Goal: Information Seeking & Learning: Check status

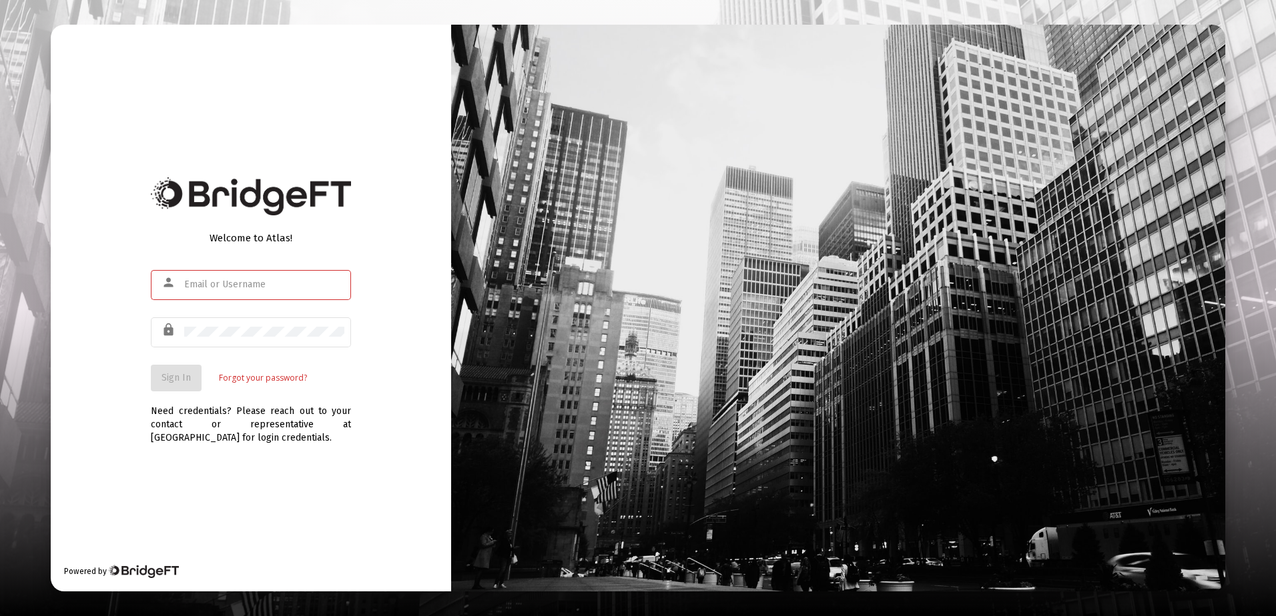
type input "[PERSON_NAME][EMAIL_ADDRESS][DOMAIN_NAME]"
click at [123, 368] on div "Welcome to Atlas! person [PERSON_NAME][EMAIL_ADDRESS][DOMAIN_NAME] lock Sign In…" at bounding box center [251, 308] width 400 height 567
click at [183, 378] on span "Sign In" at bounding box center [175, 377] width 29 height 11
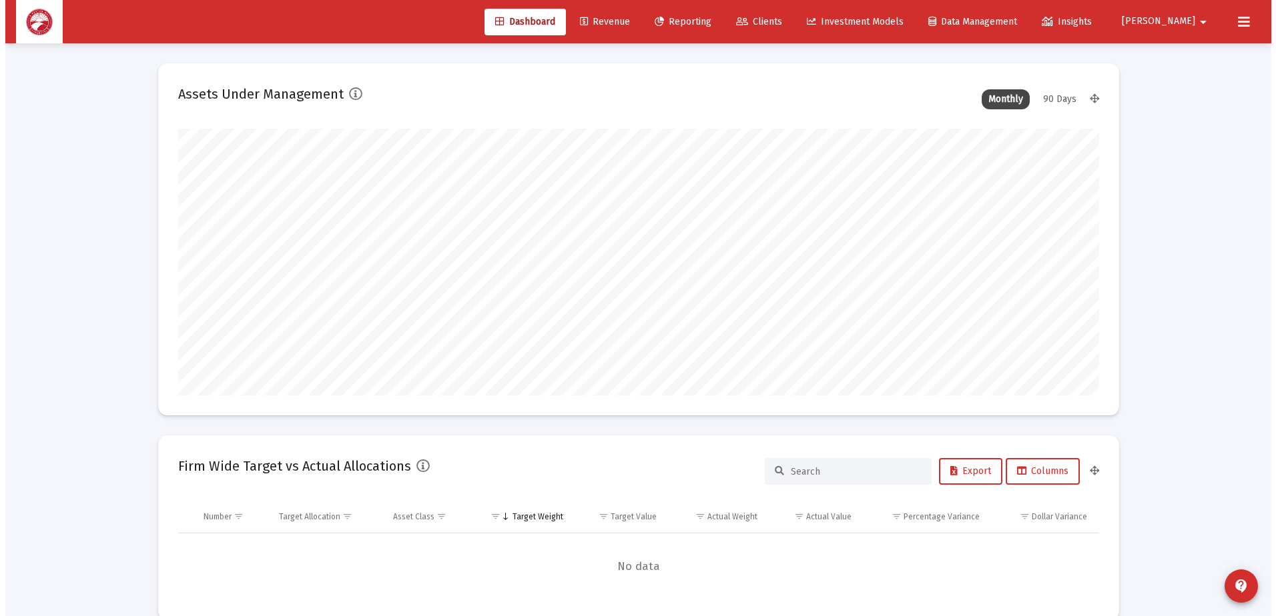
scroll to position [267, 496]
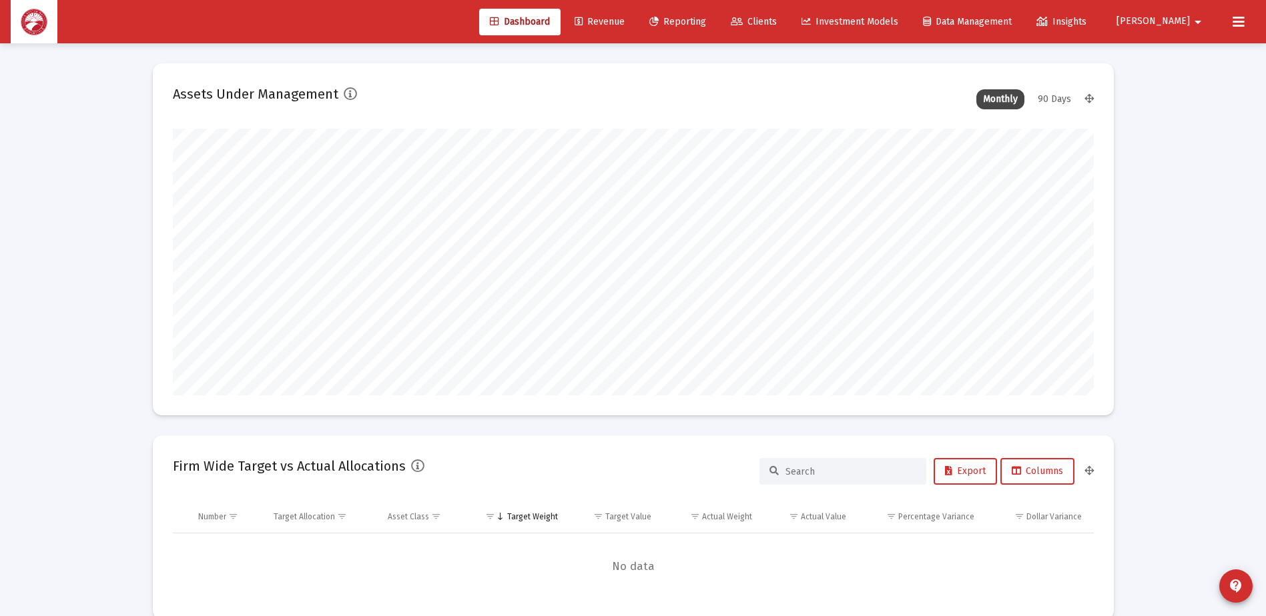
click at [777, 16] on span "Clients" at bounding box center [754, 21] width 46 height 11
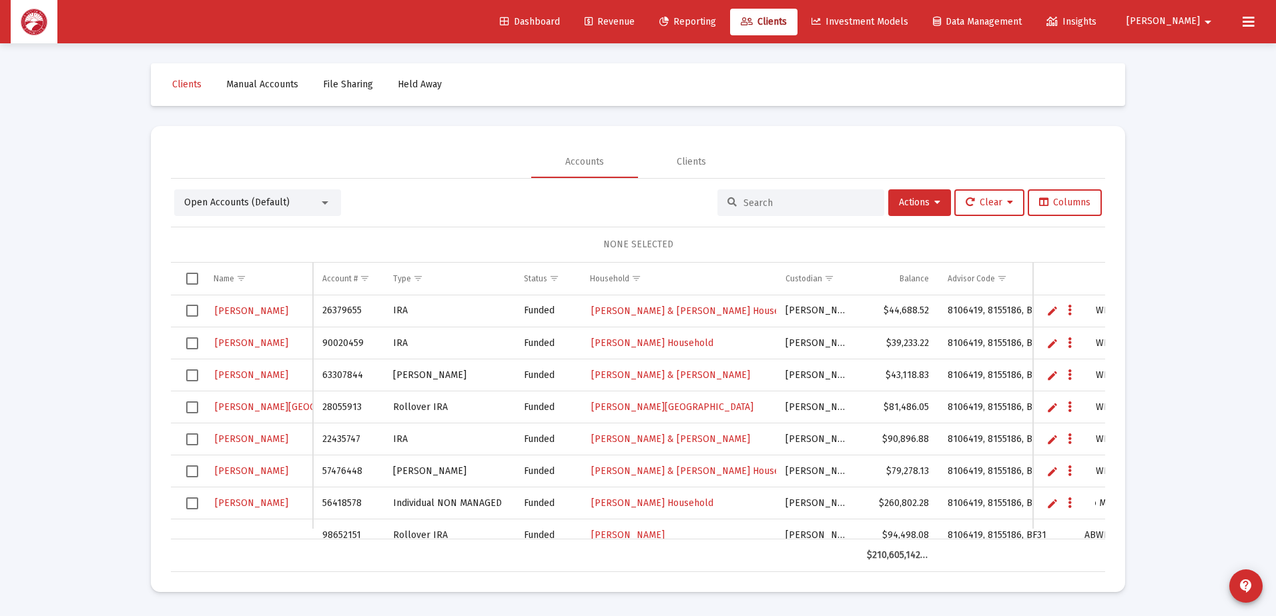
click at [755, 203] on input at bounding box center [808, 202] width 131 height 11
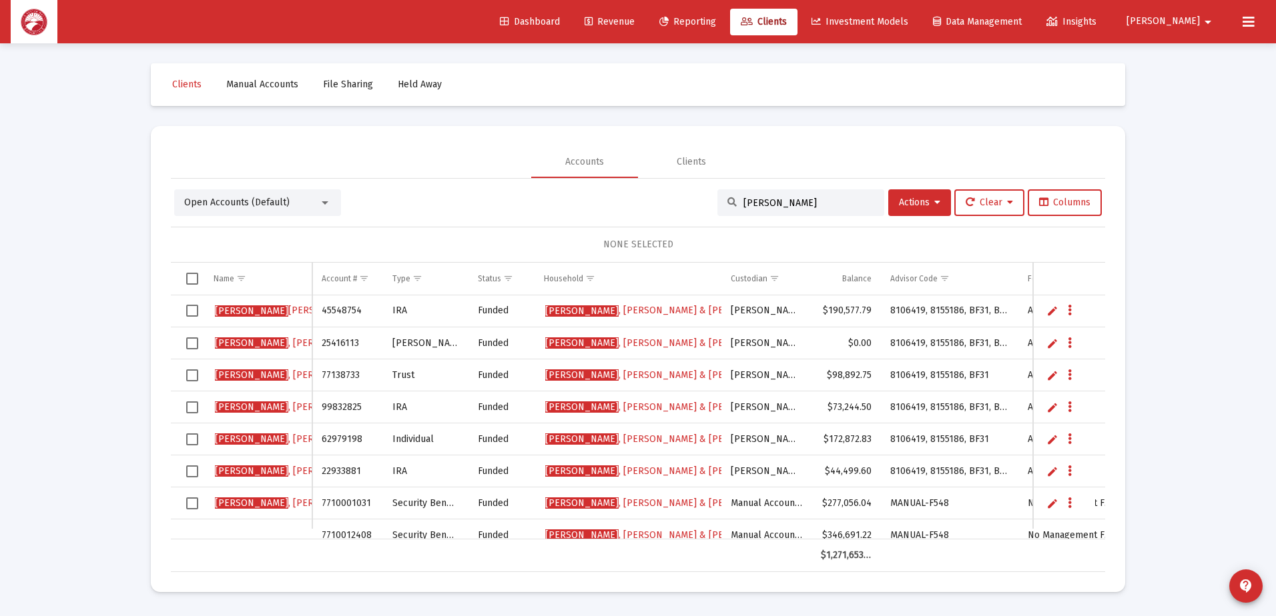
type input "[PERSON_NAME]"
click at [659, 312] on span "[PERSON_NAME] & [PERSON_NAME]" at bounding box center [663, 310] width 237 height 11
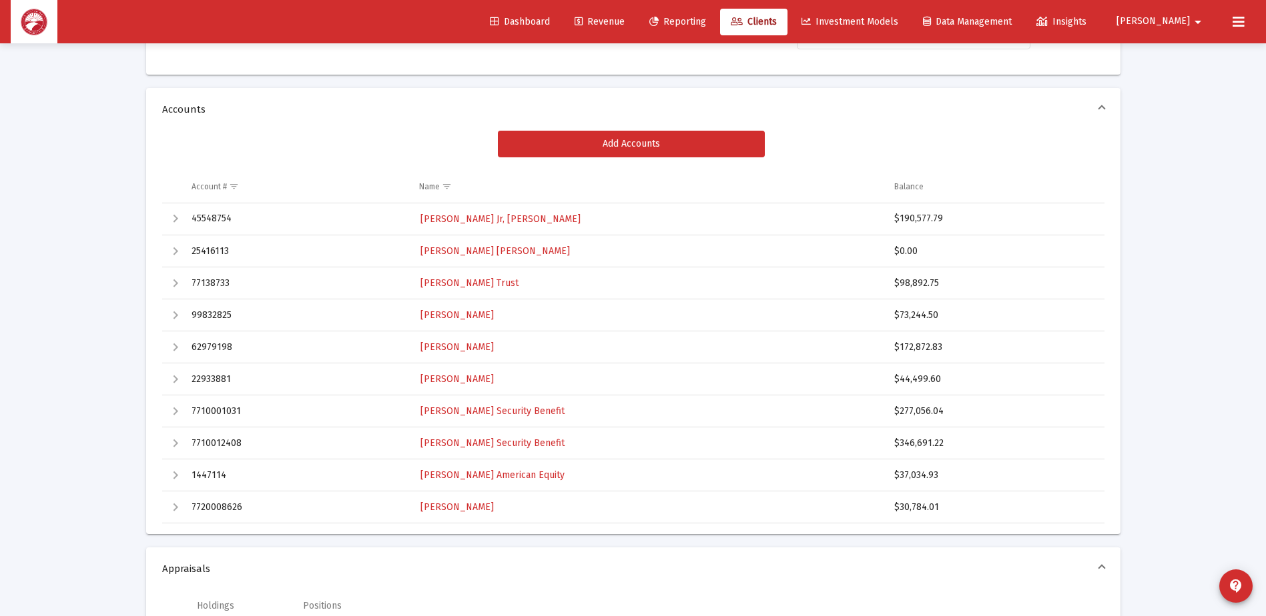
drag, startPoint x: 951, startPoint y: 218, endPoint x: 899, endPoint y: 223, distance: 52.3
click at [899, 223] on div "$190,577.79" at bounding box center [993, 218] width 198 height 13
copy div "190,577.79"
drag, startPoint x: 945, startPoint y: 310, endPoint x: 898, endPoint y: 318, distance: 47.3
click at [898, 318] on div "$73,244.50" at bounding box center [993, 315] width 198 height 13
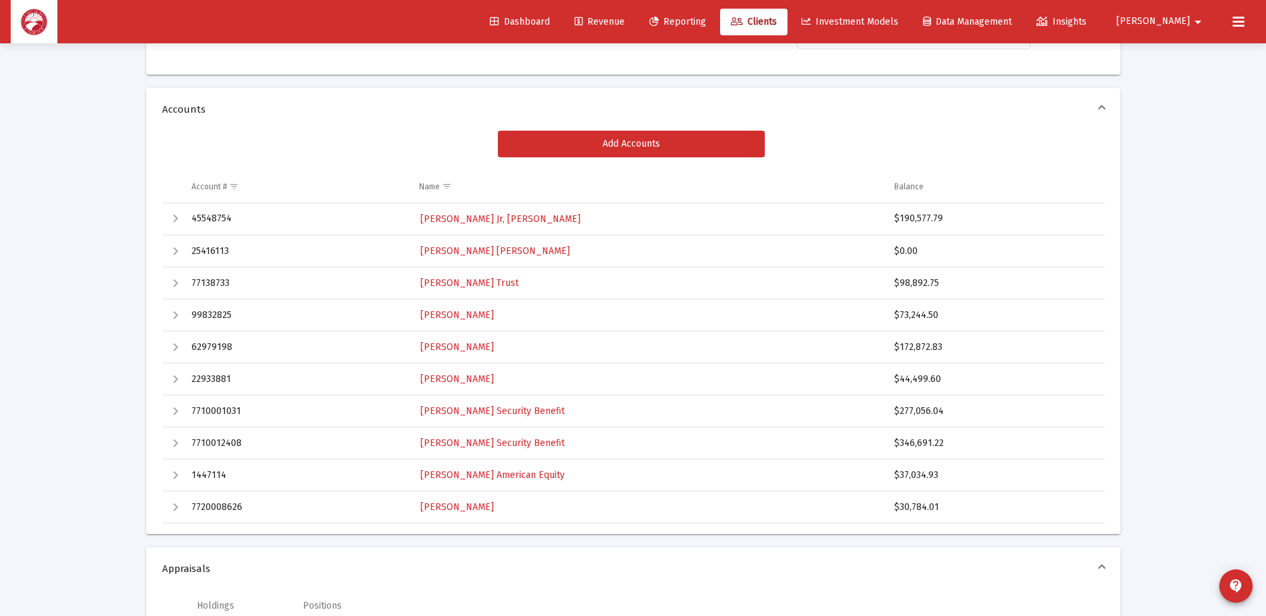
copy div "73,244.50"
drag, startPoint x: 942, startPoint y: 382, endPoint x: 899, endPoint y: 386, distance: 43.5
click at [899, 386] on div "$44,499.60" at bounding box center [993, 379] width 198 height 13
copy div "44,499.60"
drag, startPoint x: 941, startPoint y: 344, endPoint x: 899, endPoint y: 350, distance: 42.5
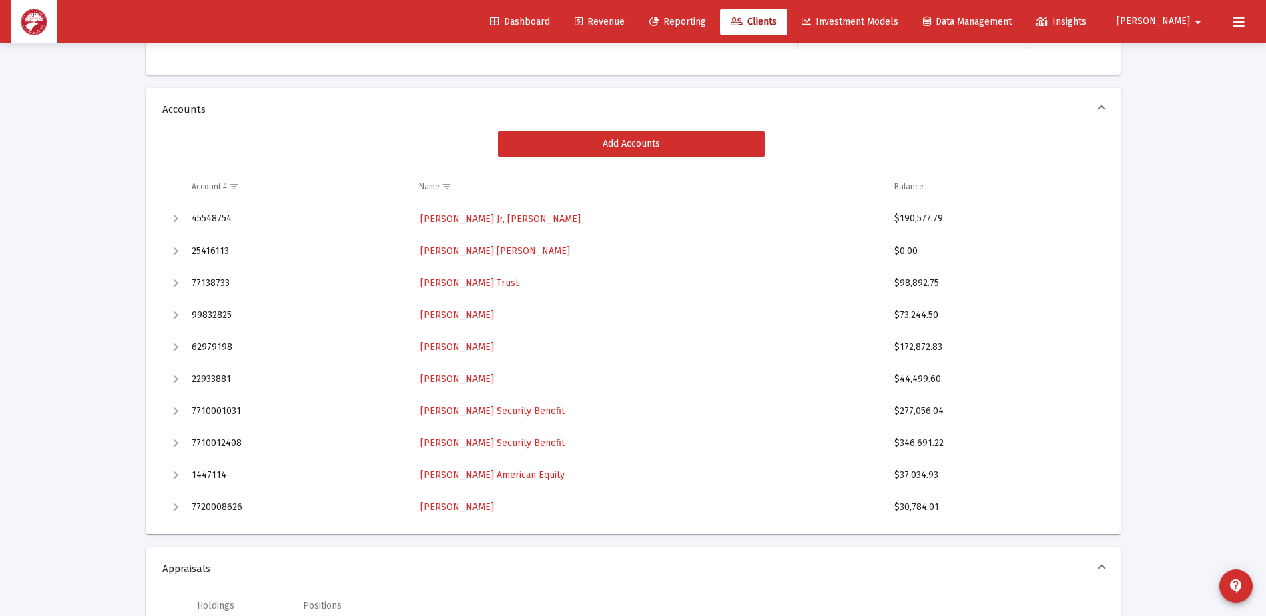
click at [899, 350] on div "$172,872.83" at bounding box center [993, 347] width 198 height 13
copy div "172,872.83"
drag, startPoint x: 941, startPoint y: 283, endPoint x: 900, endPoint y: 284, distance: 40.7
click at [900, 284] on div "$98,892.75" at bounding box center [993, 283] width 198 height 13
copy div "98,892.75"
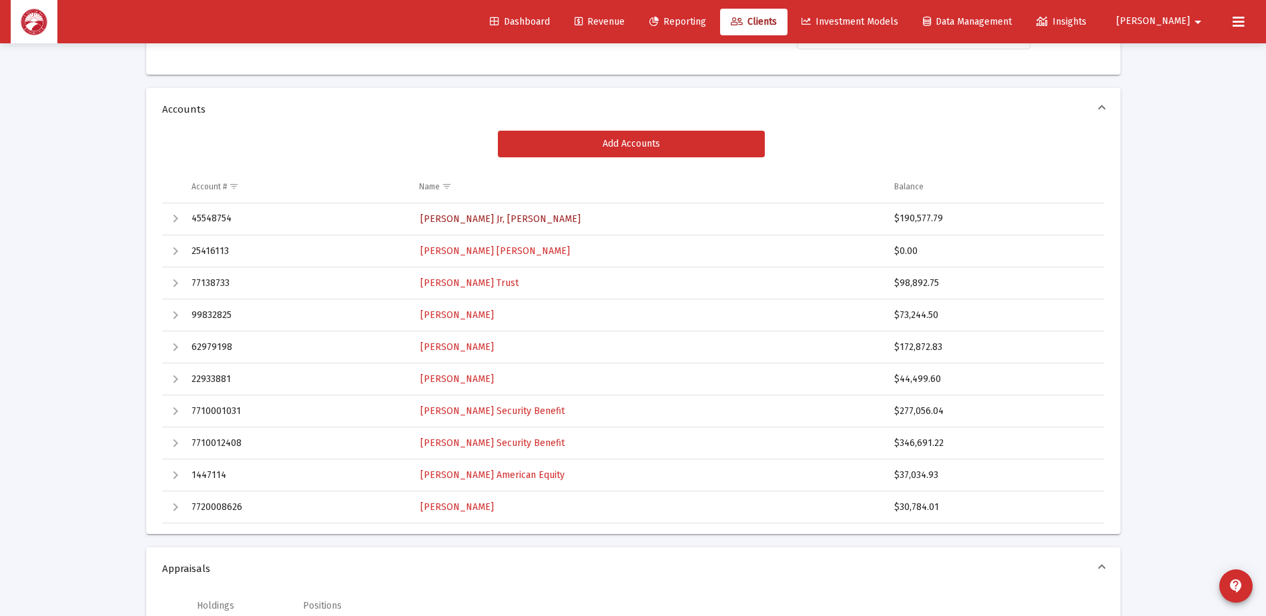
click at [487, 214] on span "[PERSON_NAME] Jr, [PERSON_NAME]" at bounding box center [500, 219] width 160 height 11
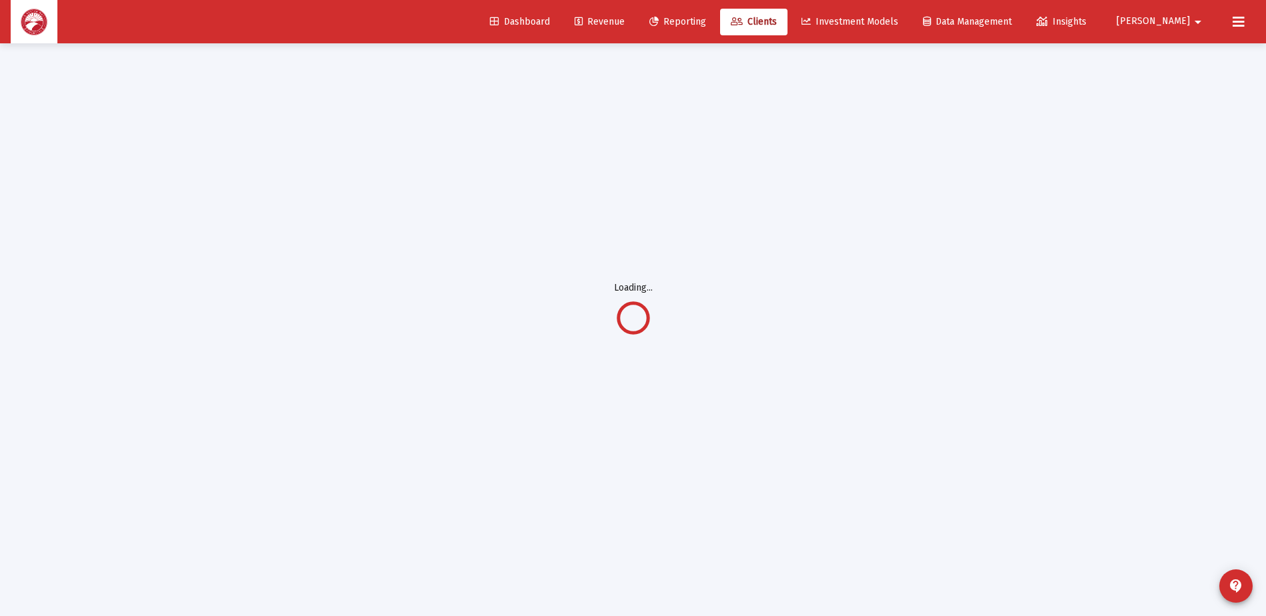
scroll to position [43, 0]
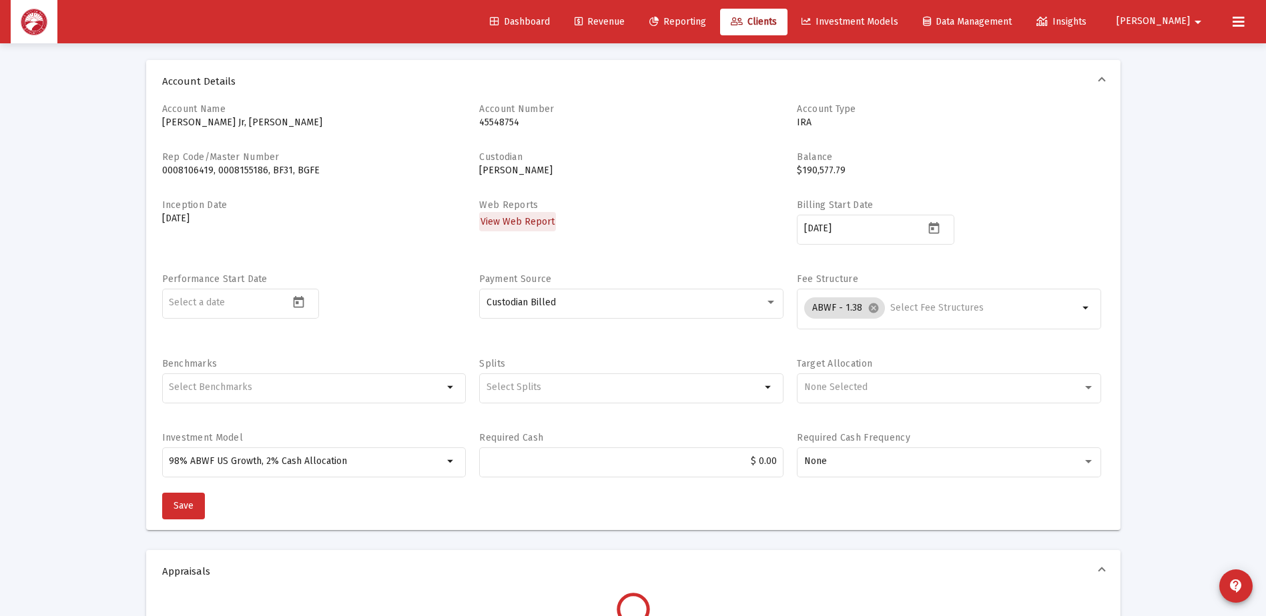
click at [544, 227] on span "View Web Report" at bounding box center [517, 221] width 74 height 11
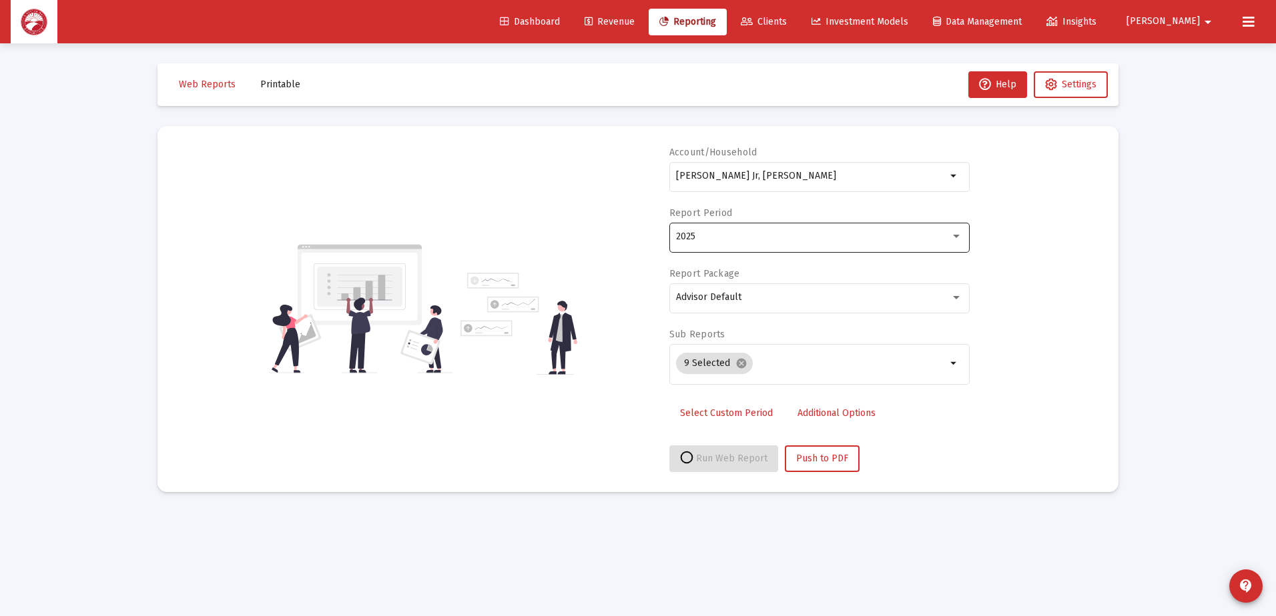
click at [734, 232] on div "2025" at bounding box center [813, 237] width 274 height 11
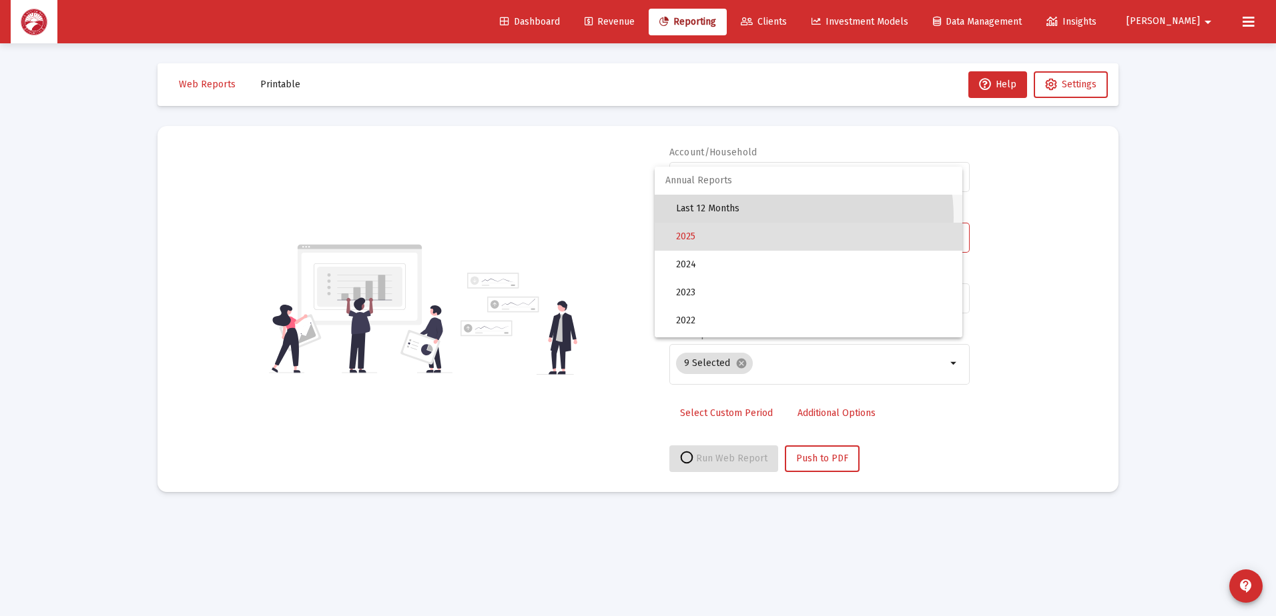
click at [767, 218] on span "Last 12 Months" at bounding box center [814, 209] width 276 height 28
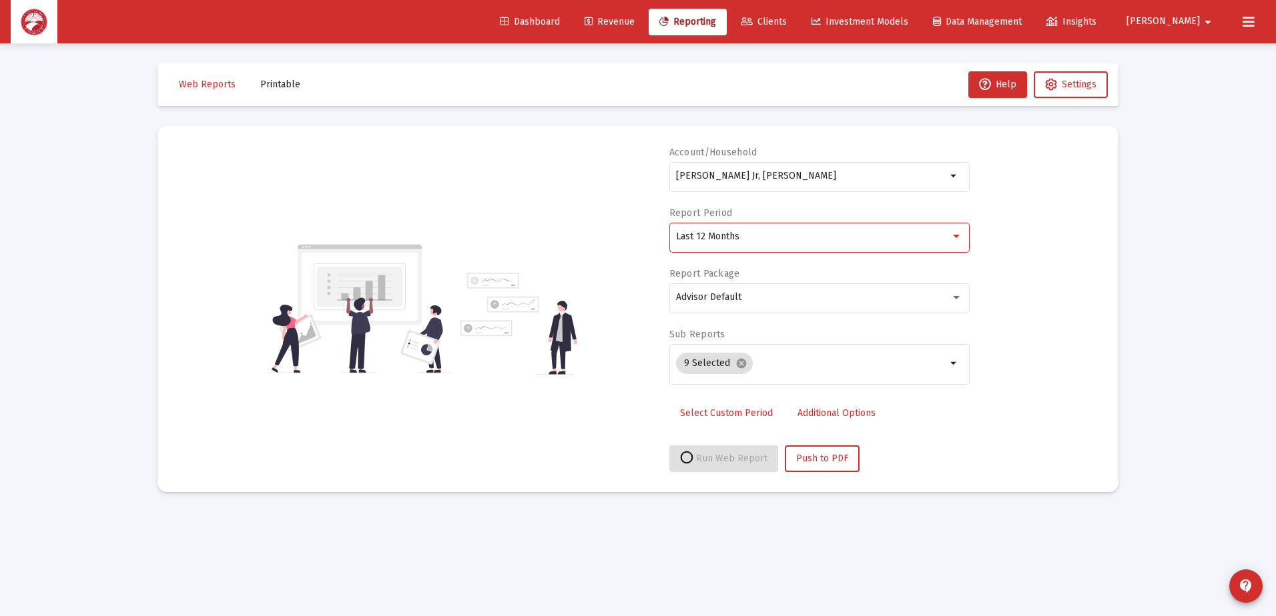
select select "View all"
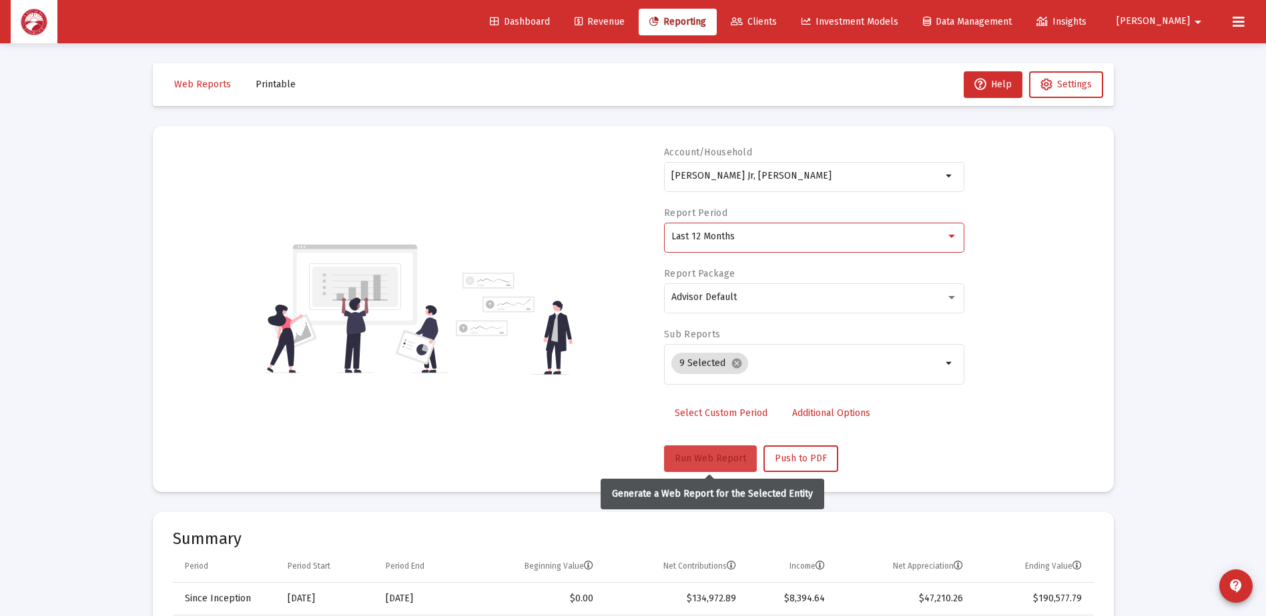
click at [719, 446] on button "Run Web Report" at bounding box center [710, 459] width 93 height 27
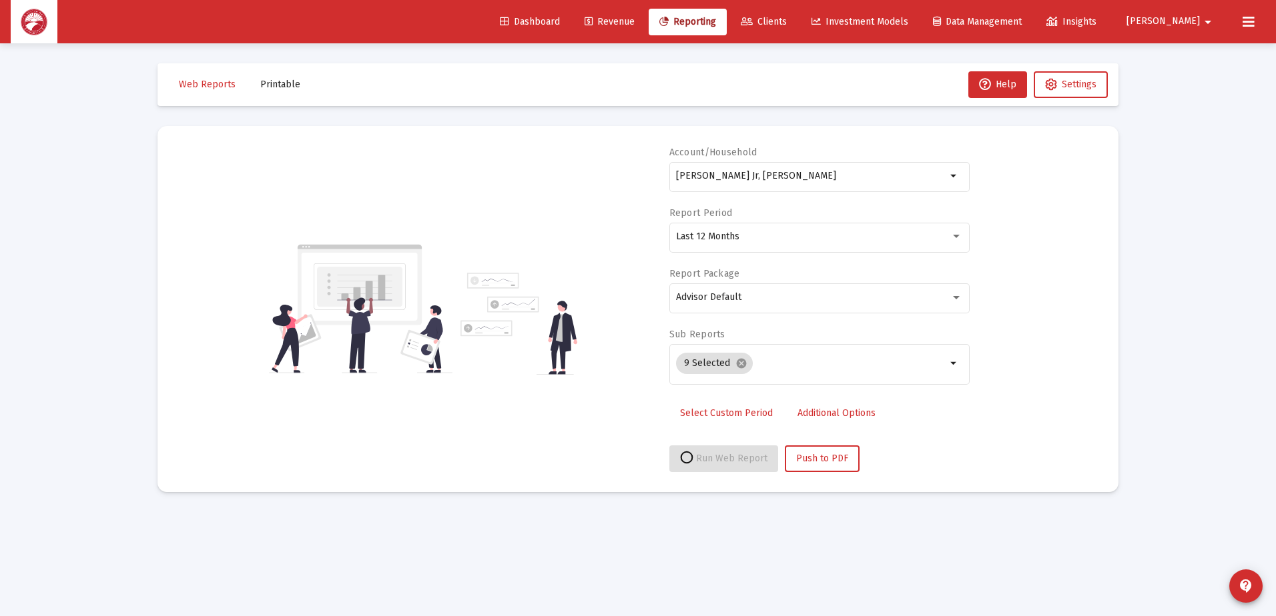
select select "View all"
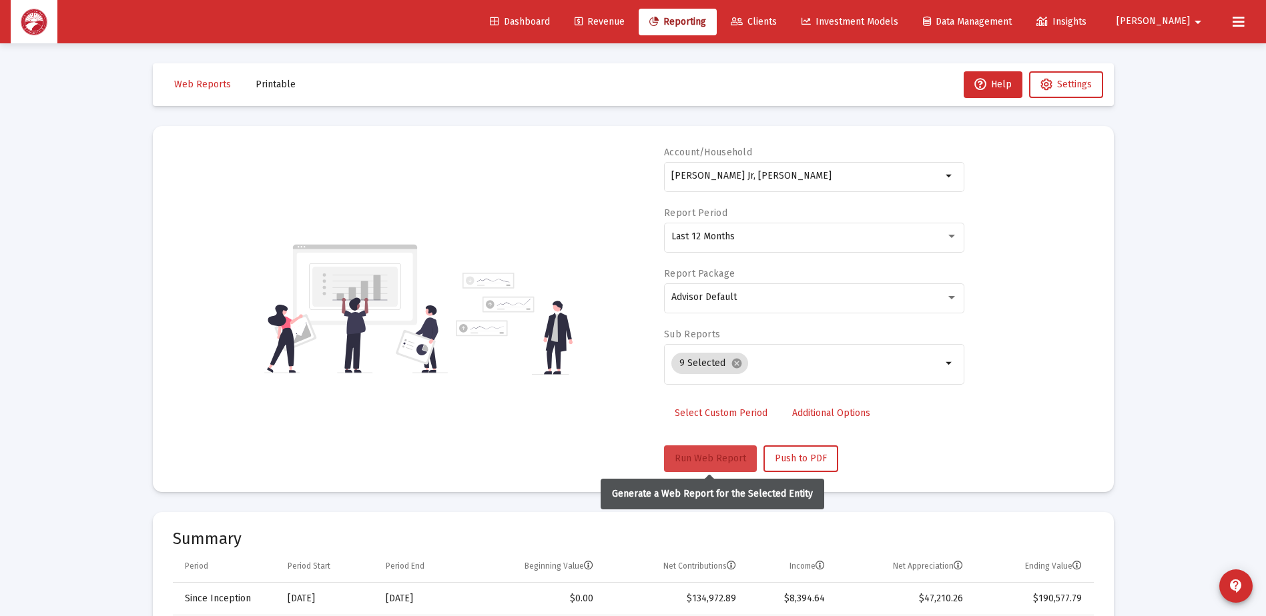
click at [726, 452] on button "Run Web Report" at bounding box center [710, 459] width 93 height 27
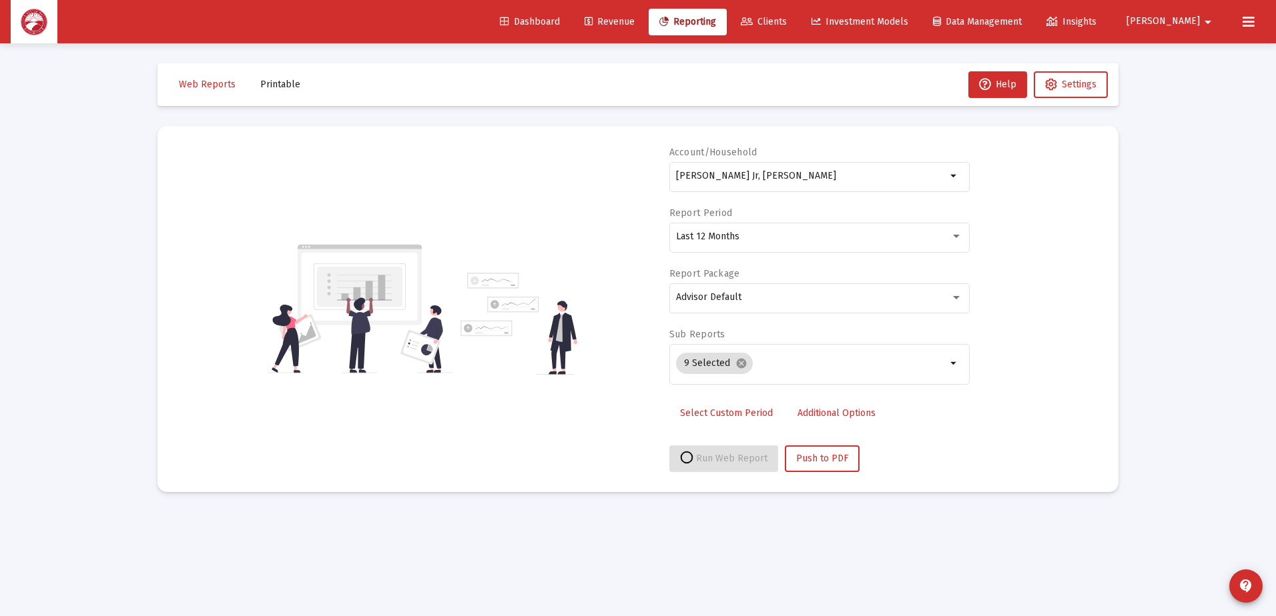
select select "View all"
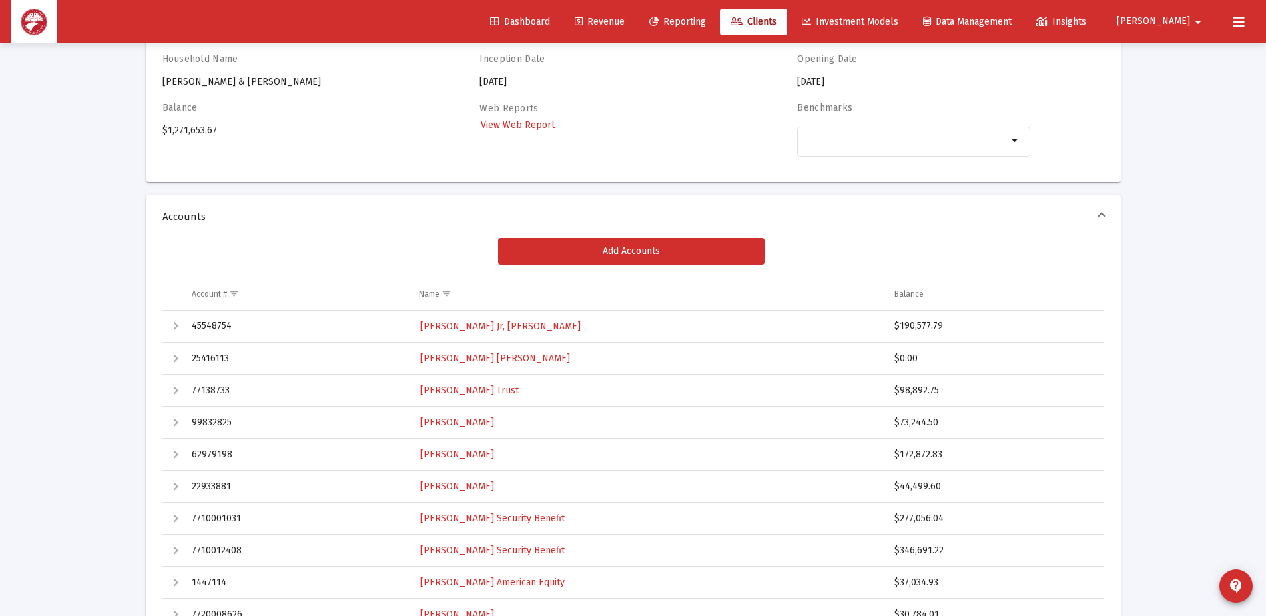
scroll to position [110, 0]
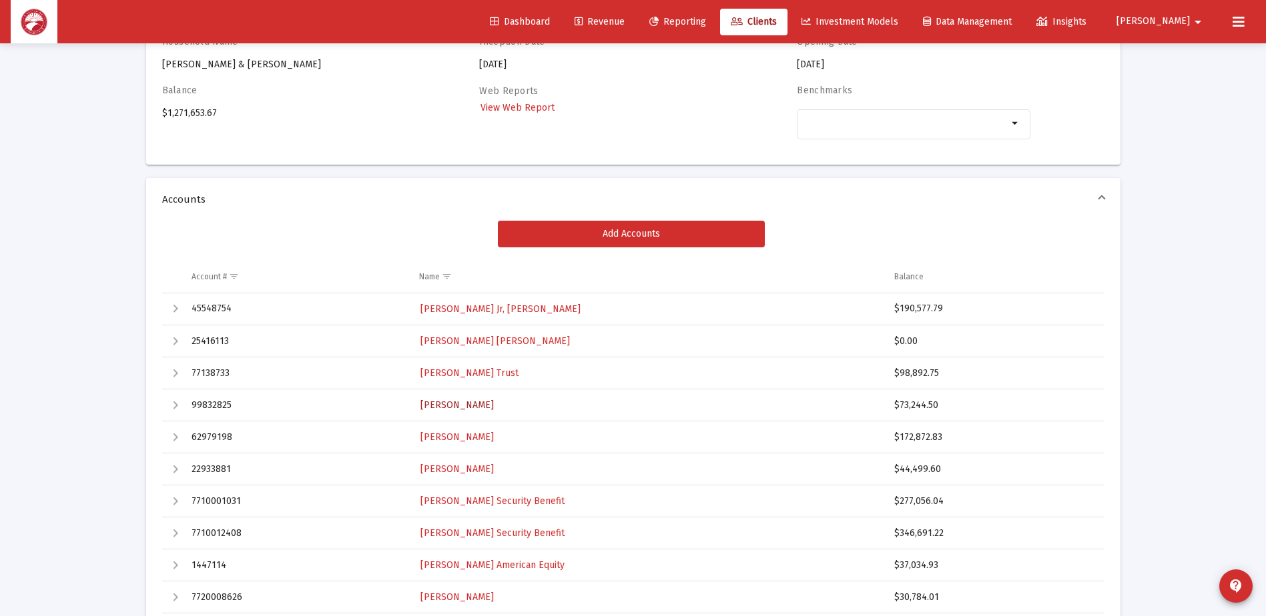
click at [478, 406] on span "[PERSON_NAME]" at bounding box center [456, 405] width 73 height 11
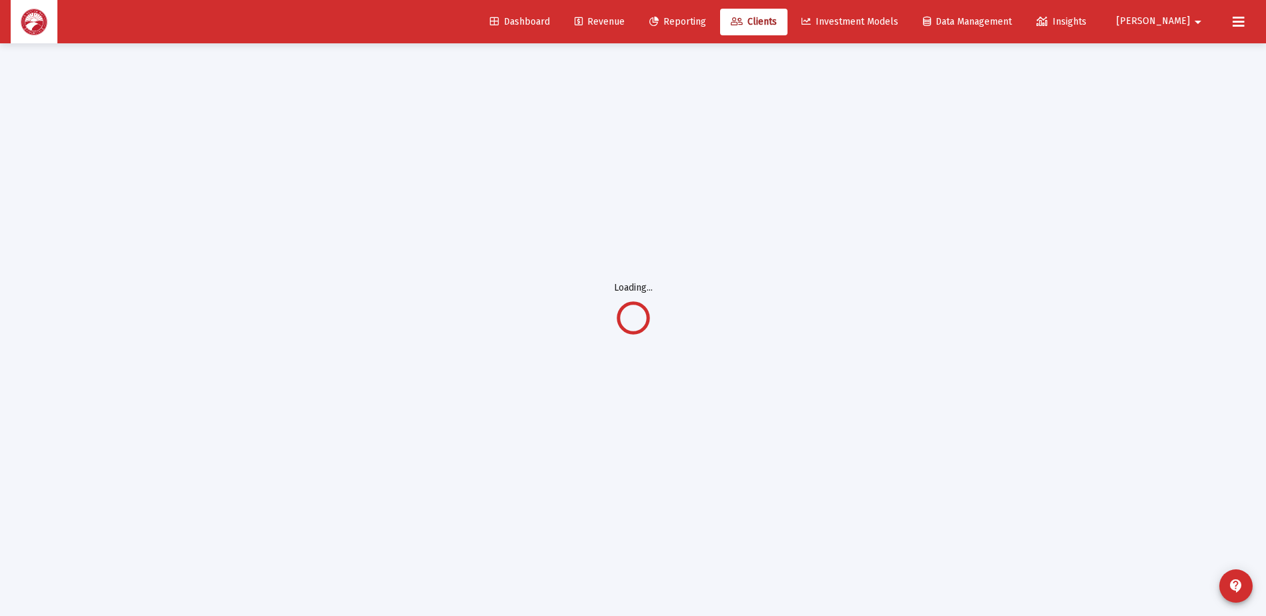
scroll to position [43, 0]
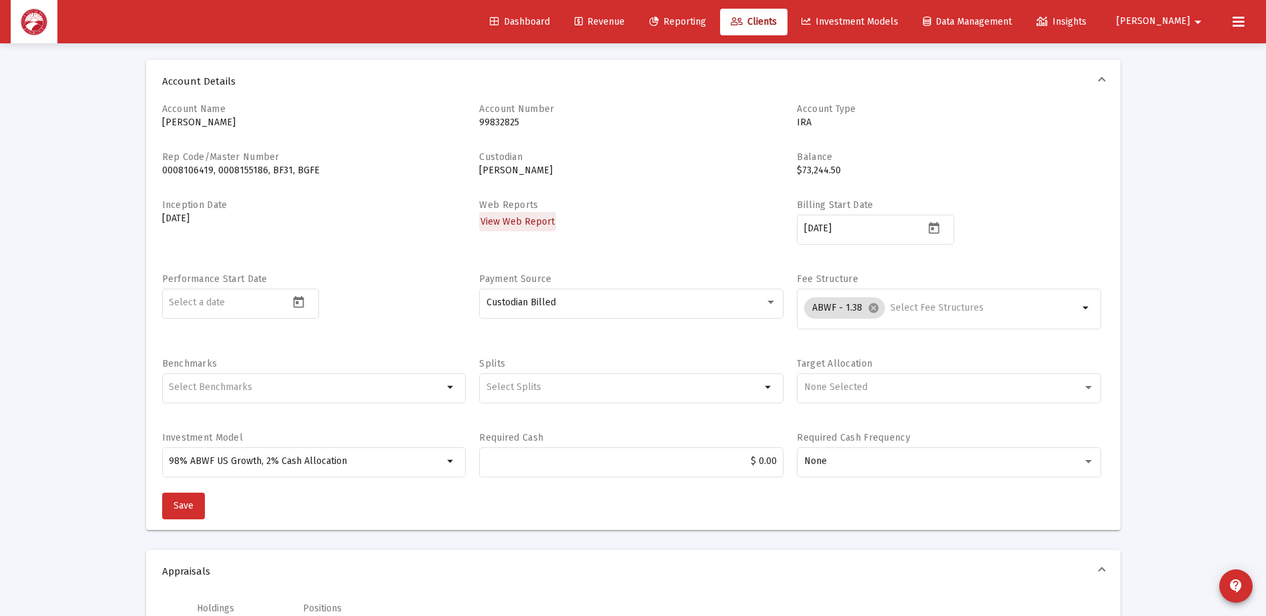
click at [522, 229] on link "View Web Report" at bounding box center [517, 221] width 77 height 19
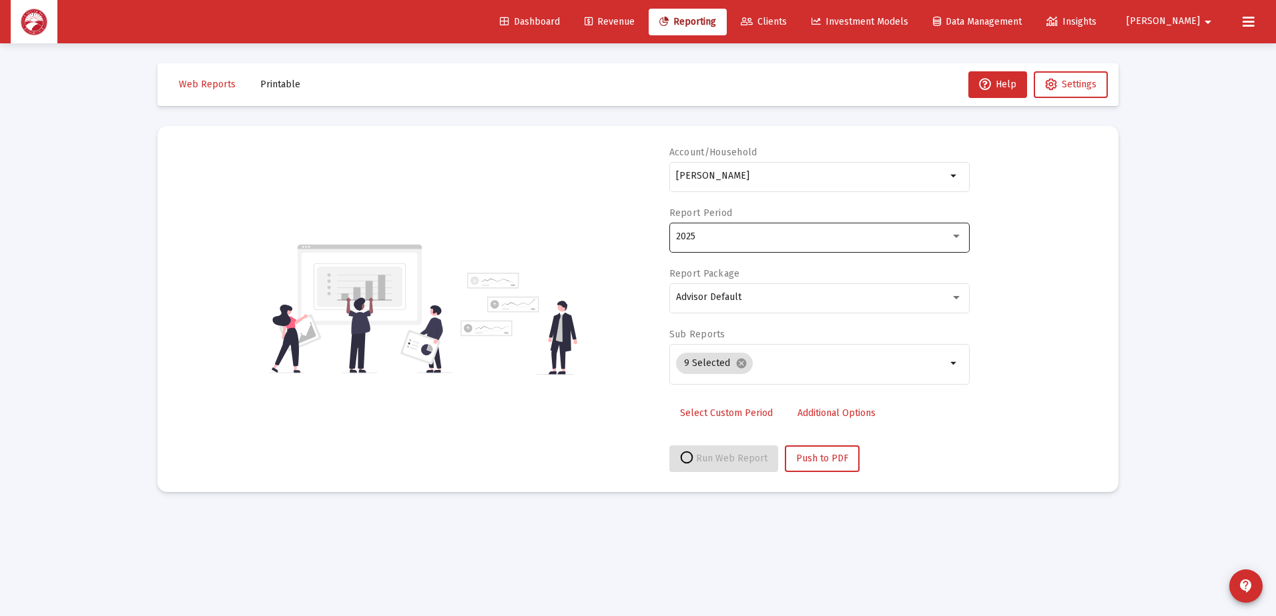
click at [759, 234] on div "2025" at bounding box center [813, 237] width 274 height 11
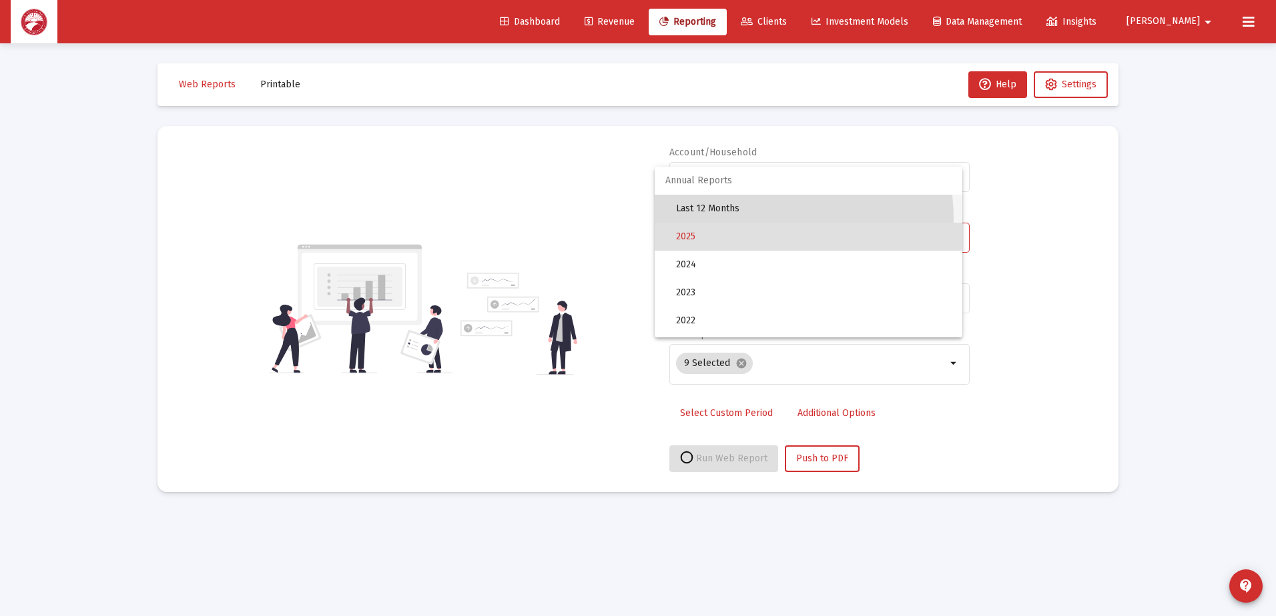
click at [759, 219] on span "Last 12 Months" at bounding box center [814, 209] width 276 height 28
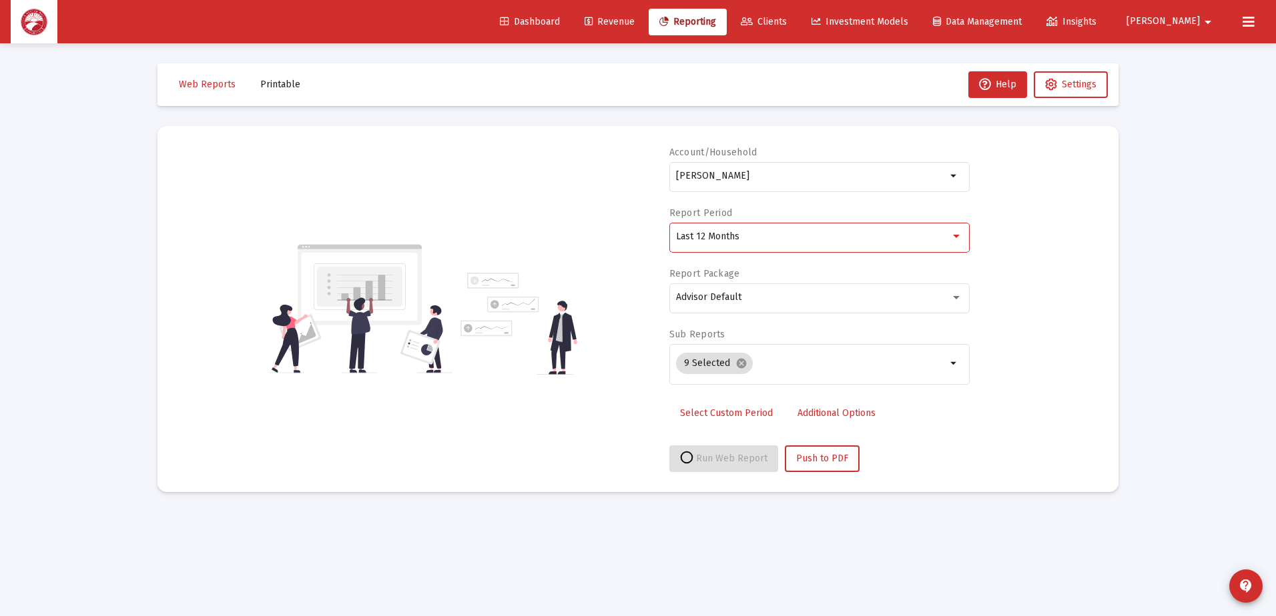
select select "View all"
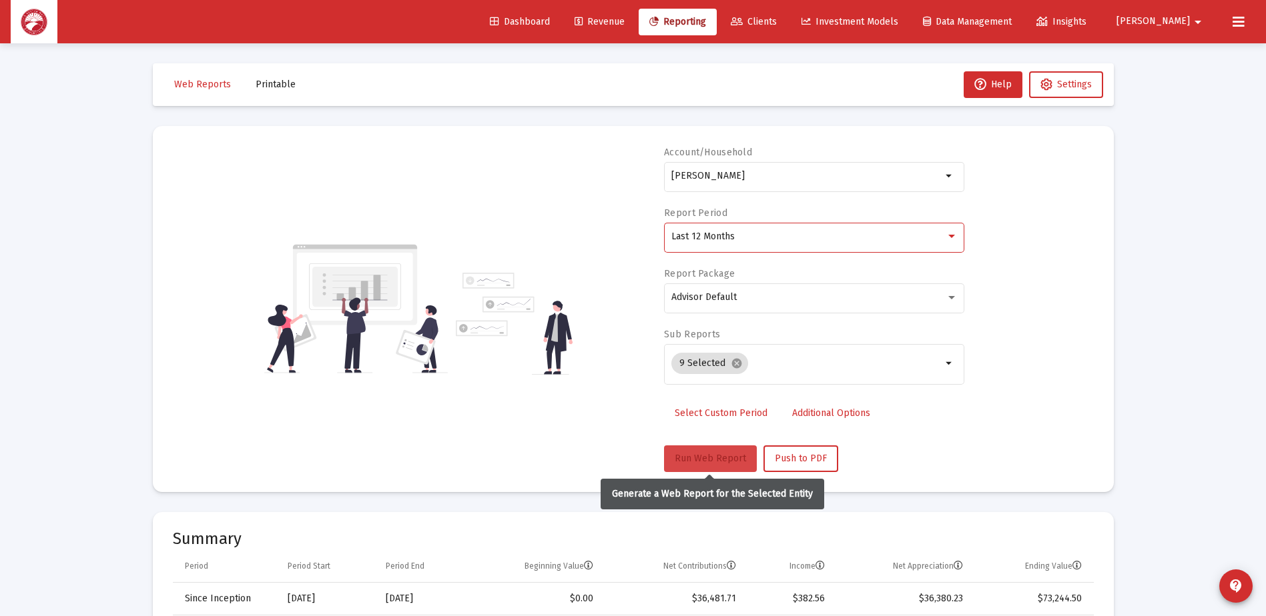
click at [705, 460] on span "Run Web Report" at bounding box center [710, 458] width 71 height 11
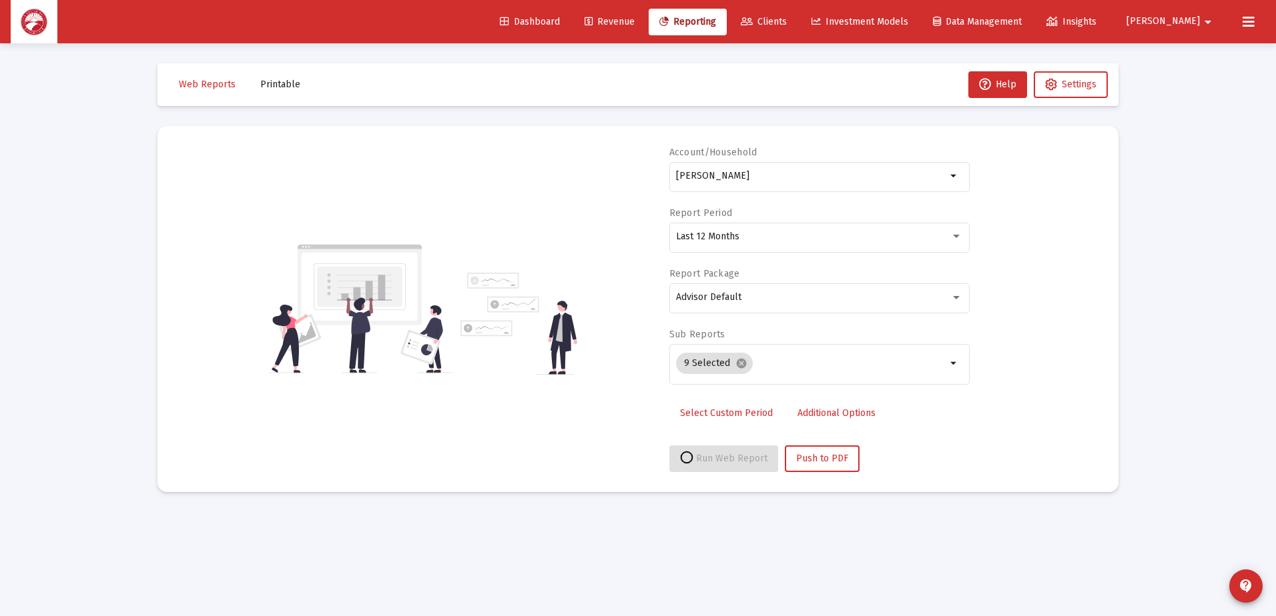
select select "View all"
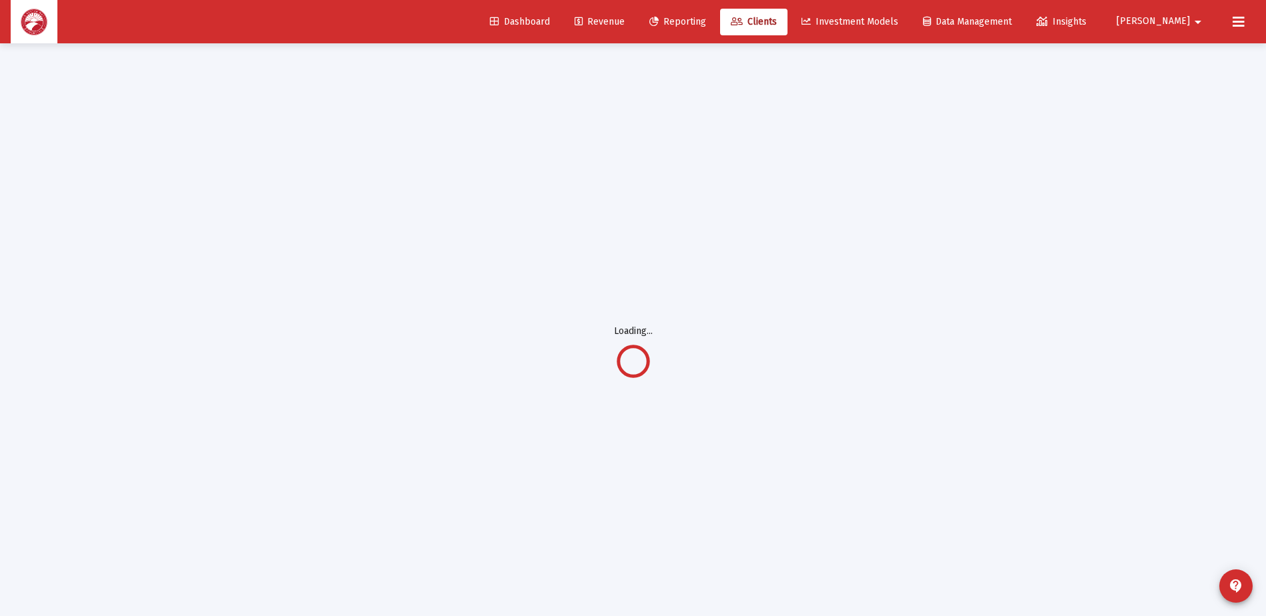
scroll to position [43, 0]
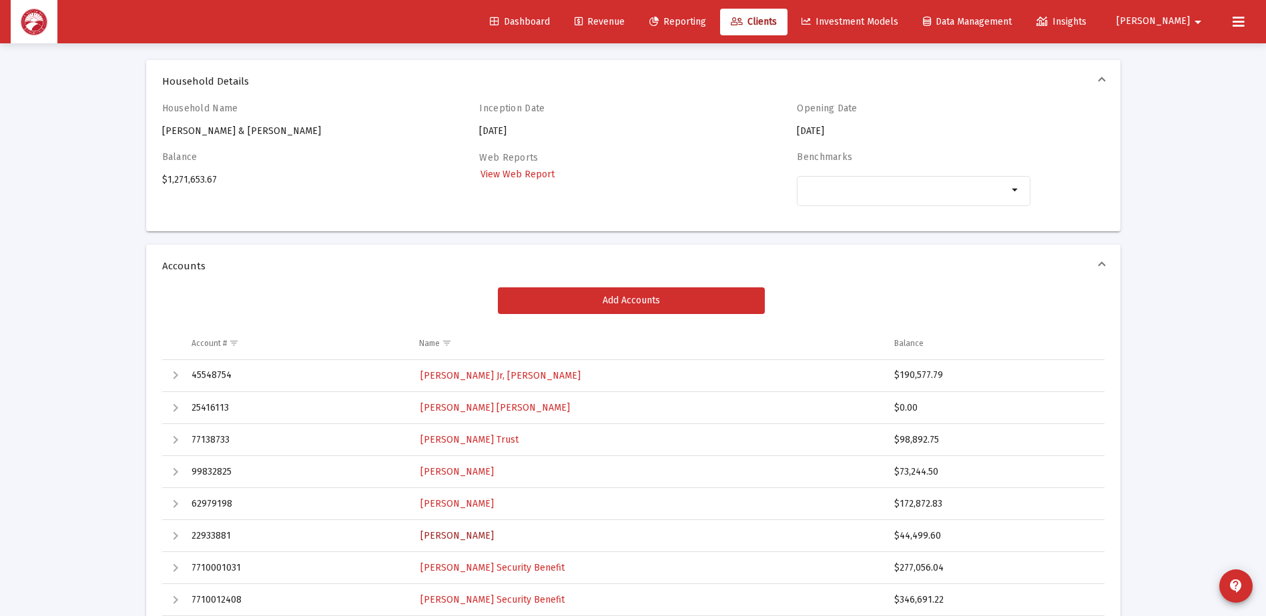
click at [470, 534] on span "[PERSON_NAME]" at bounding box center [456, 535] width 73 height 11
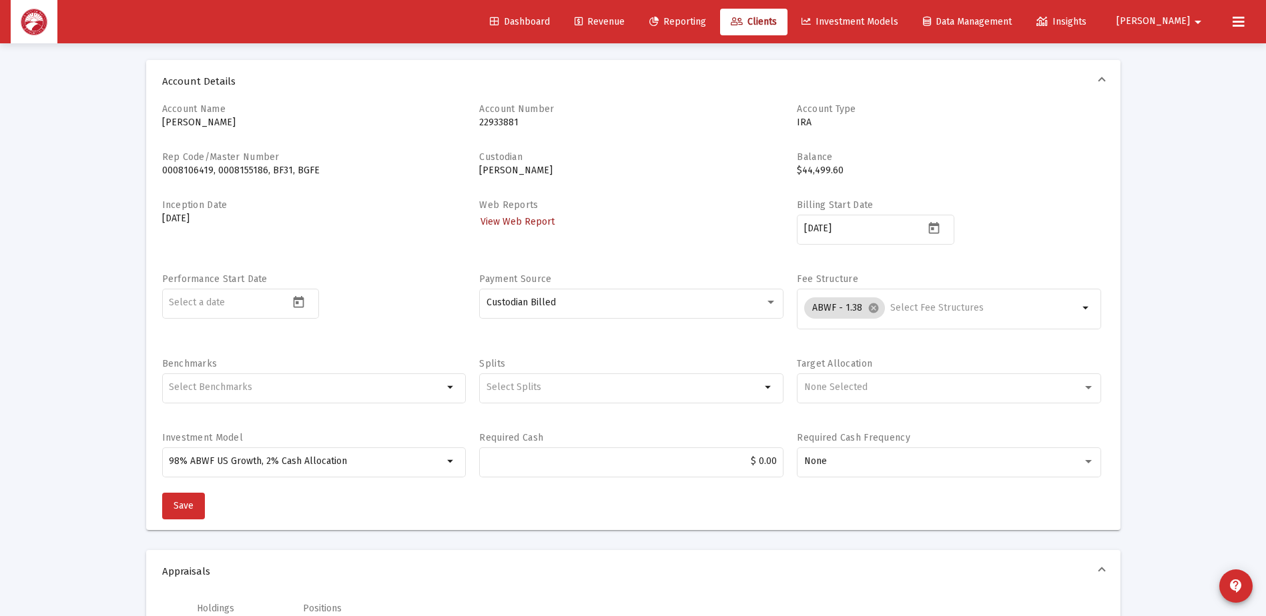
click at [509, 217] on span "View Web Report" at bounding box center [517, 221] width 74 height 11
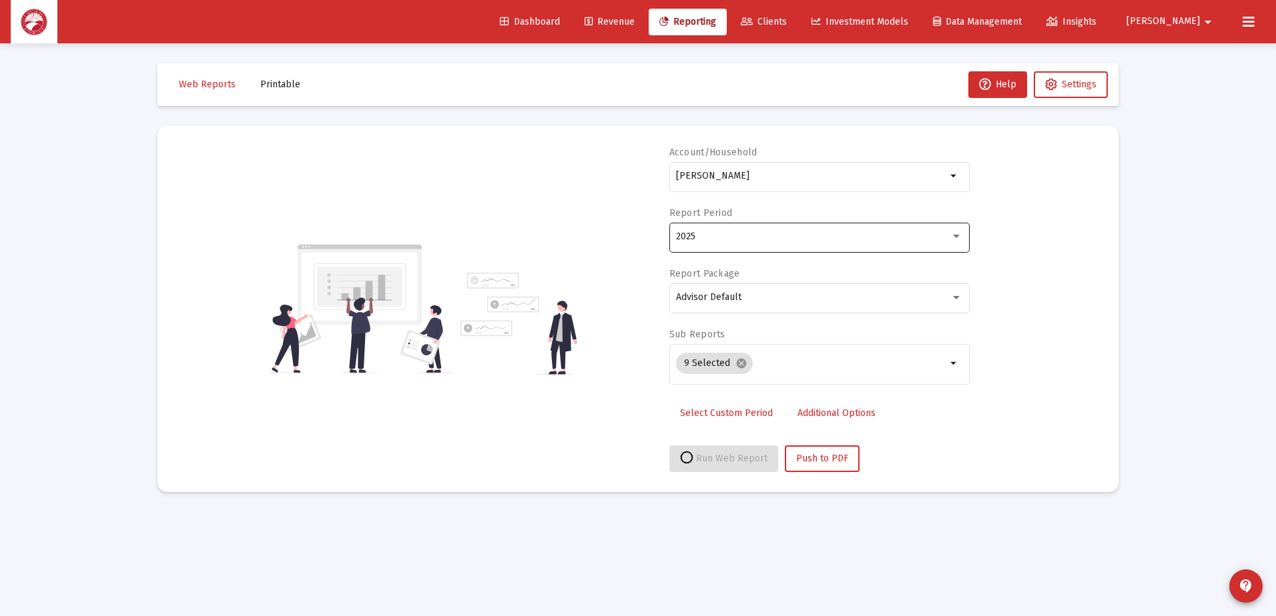
click at [739, 244] on div "2025" at bounding box center [819, 236] width 286 height 33
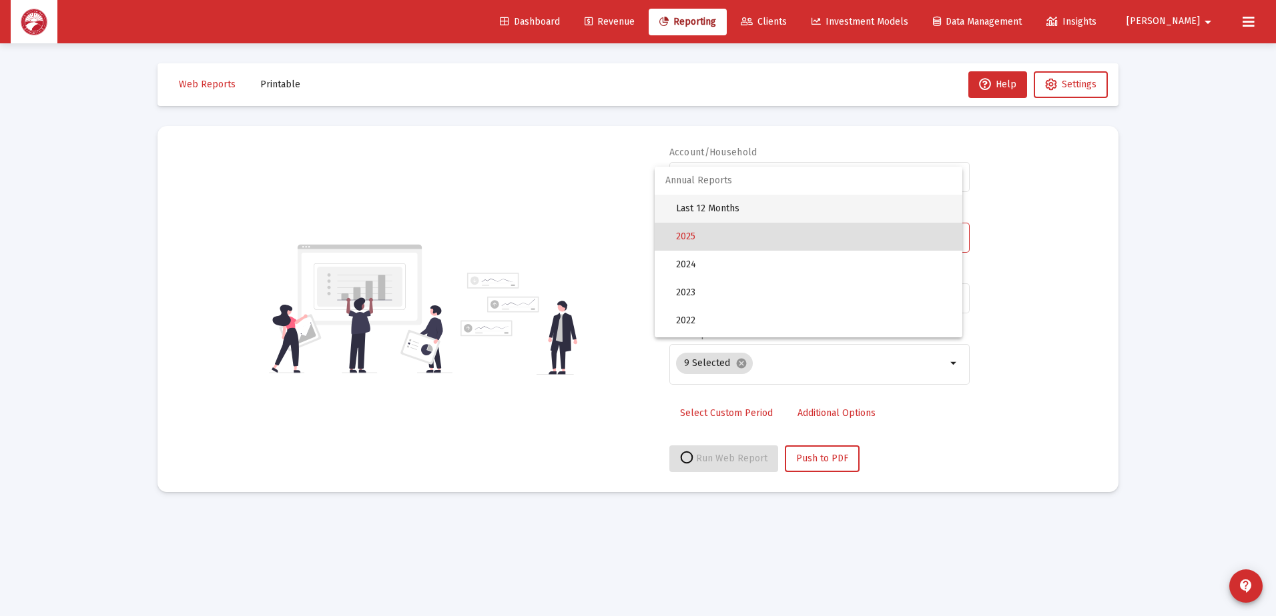
click at [741, 207] on span "Last 12 Months" at bounding box center [814, 209] width 276 height 28
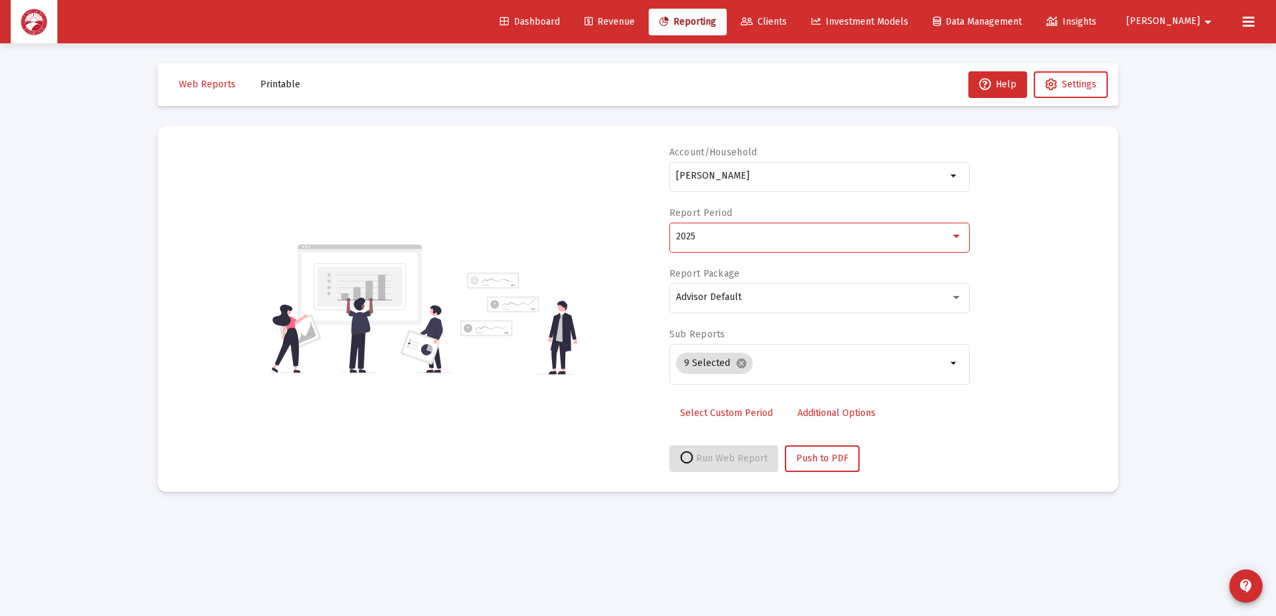
select select "View all"
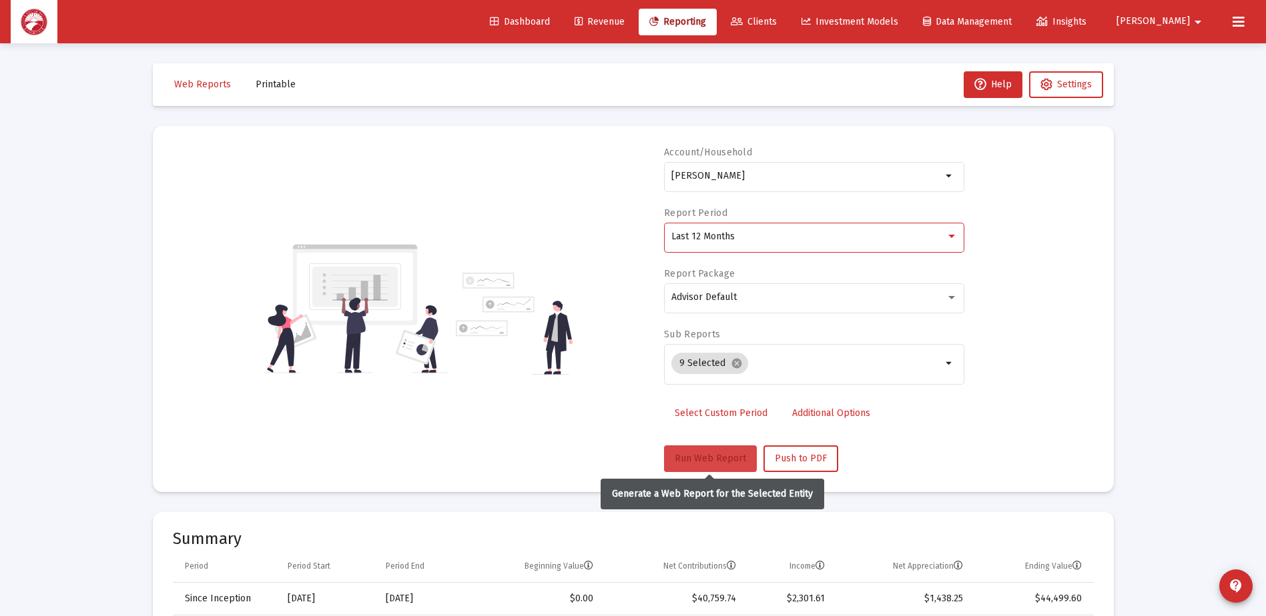
click at [707, 453] on span "Run Web Report" at bounding box center [710, 458] width 71 height 11
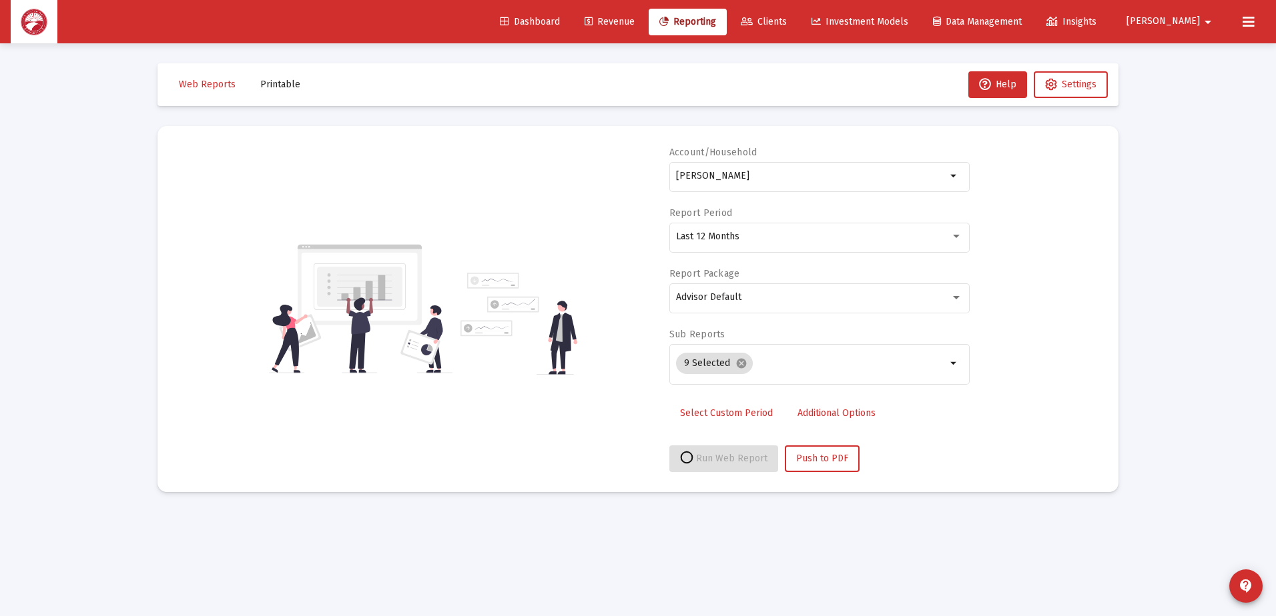
select select "View all"
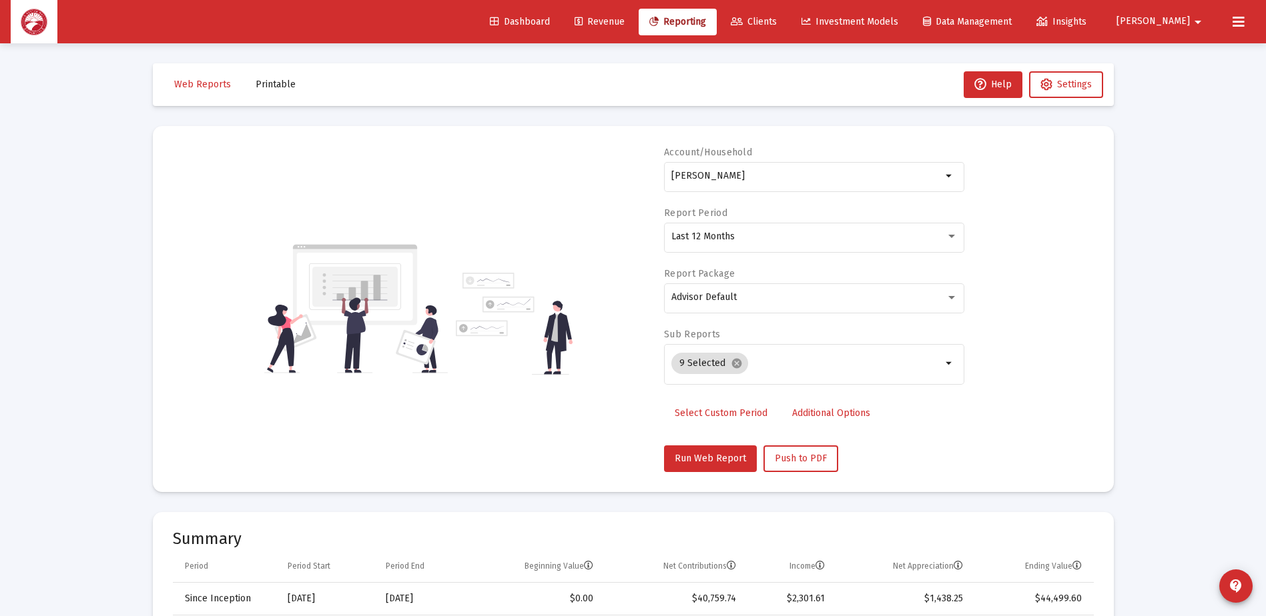
scroll to position [43, 0]
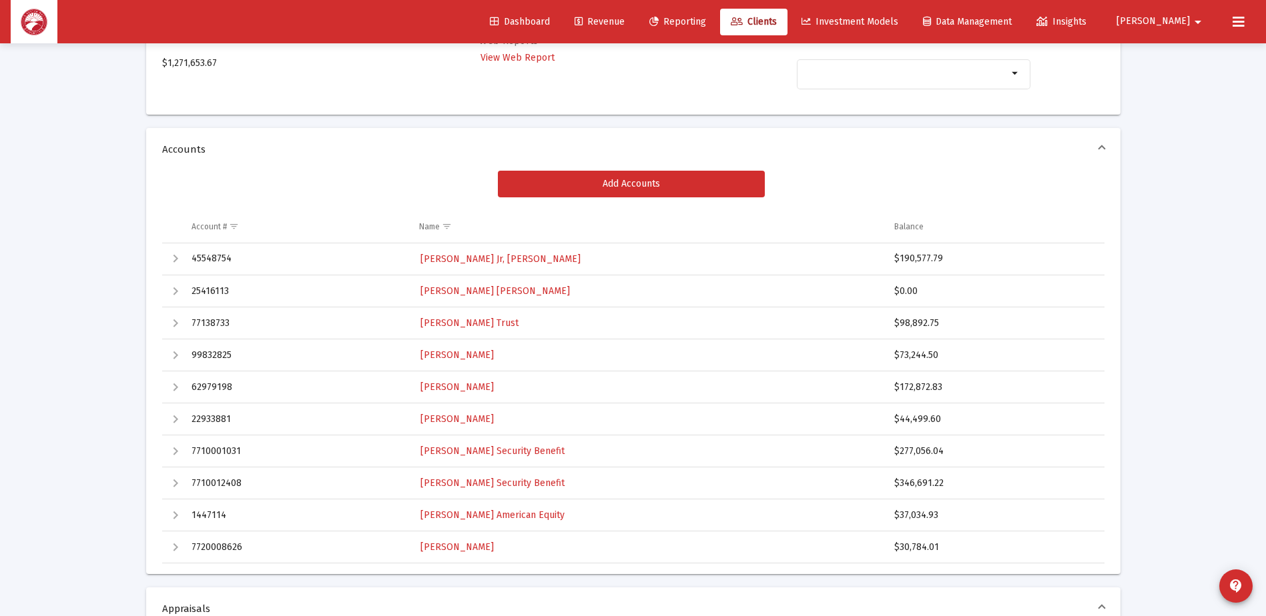
scroll to position [177, 0]
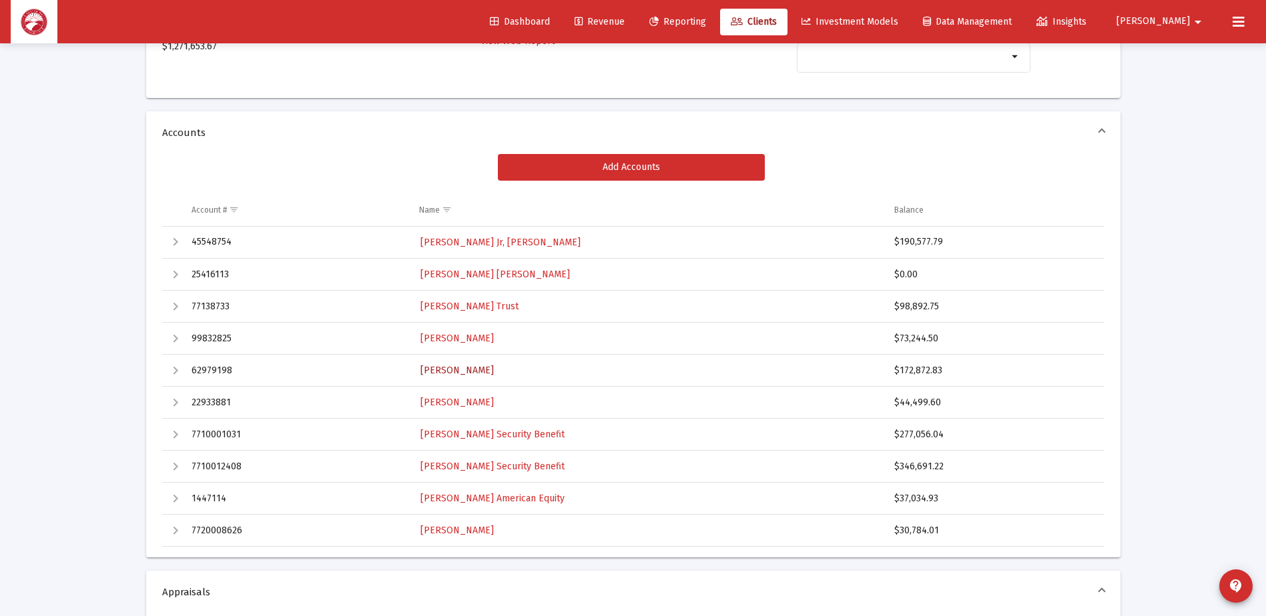
click at [494, 370] on span "[PERSON_NAME]" at bounding box center [456, 370] width 73 height 11
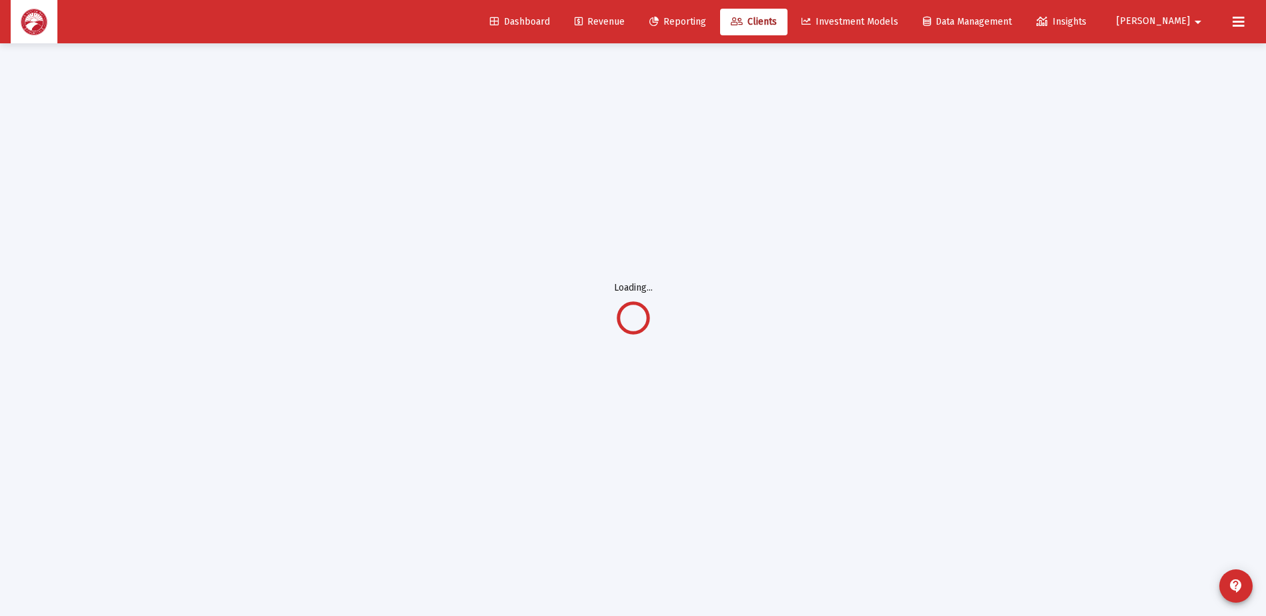
scroll to position [43, 0]
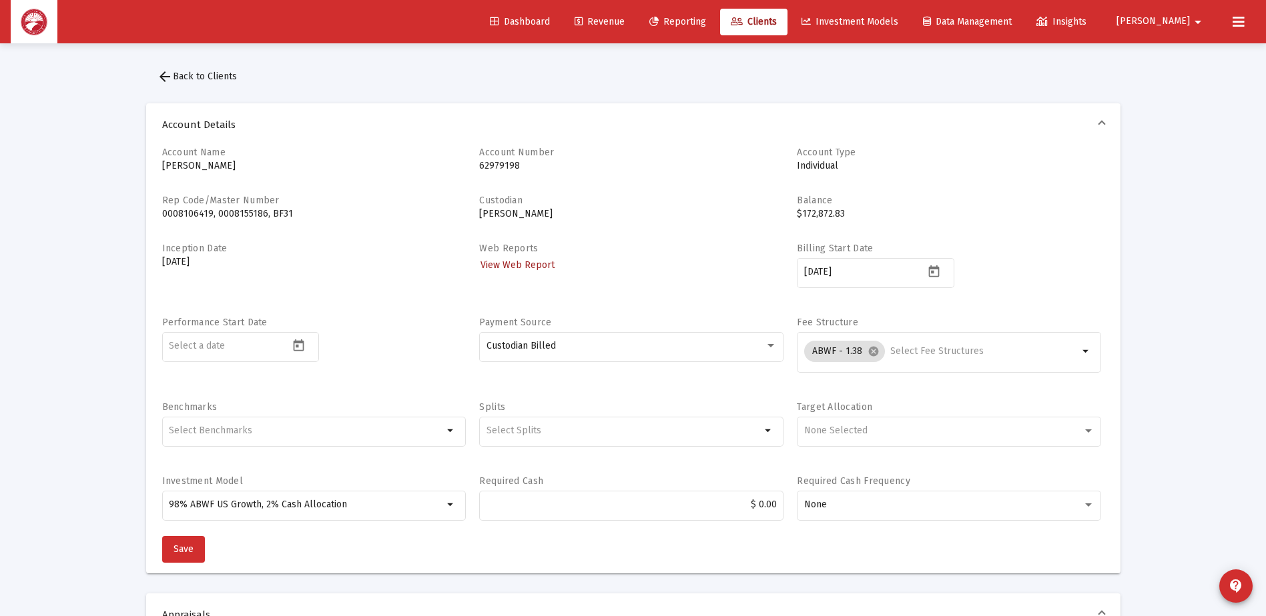
click at [542, 266] on span "View Web Report" at bounding box center [517, 265] width 74 height 11
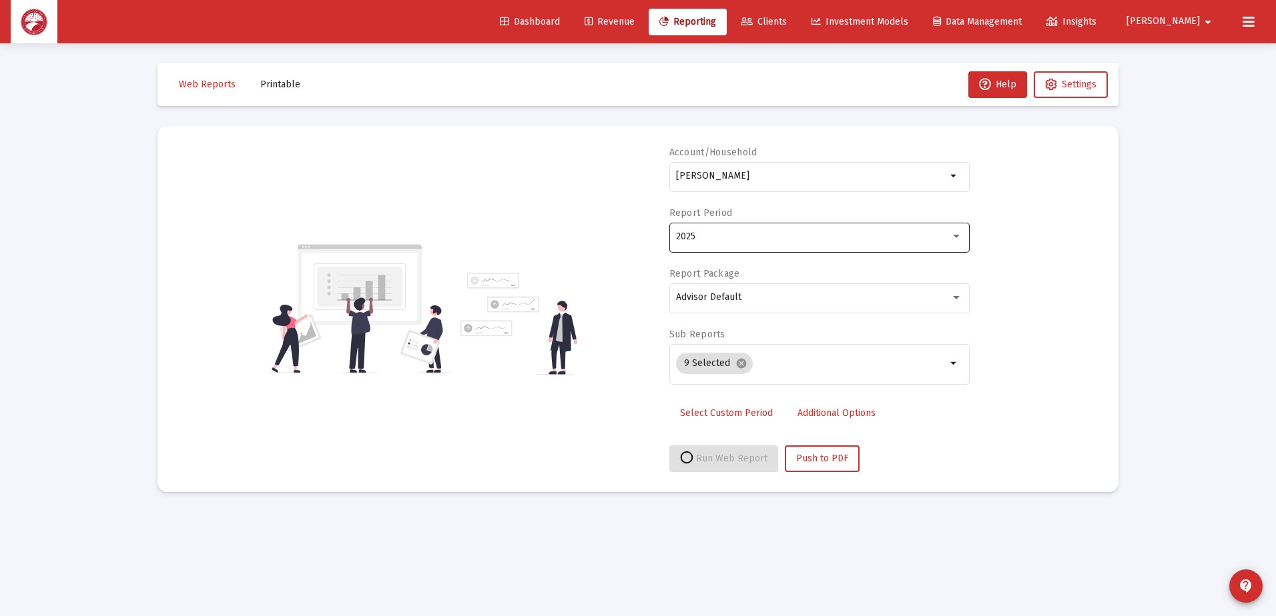
click at [797, 234] on div "2025" at bounding box center [813, 237] width 274 height 11
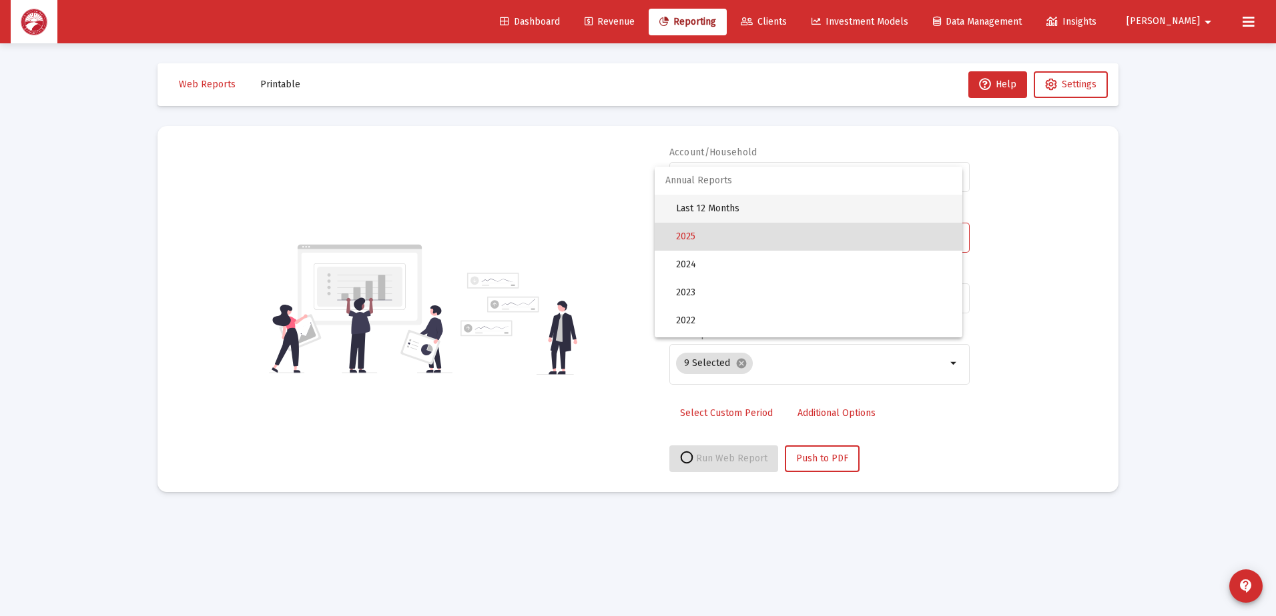
click at [797, 213] on span "Last 12 Months" at bounding box center [814, 209] width 276 height 28
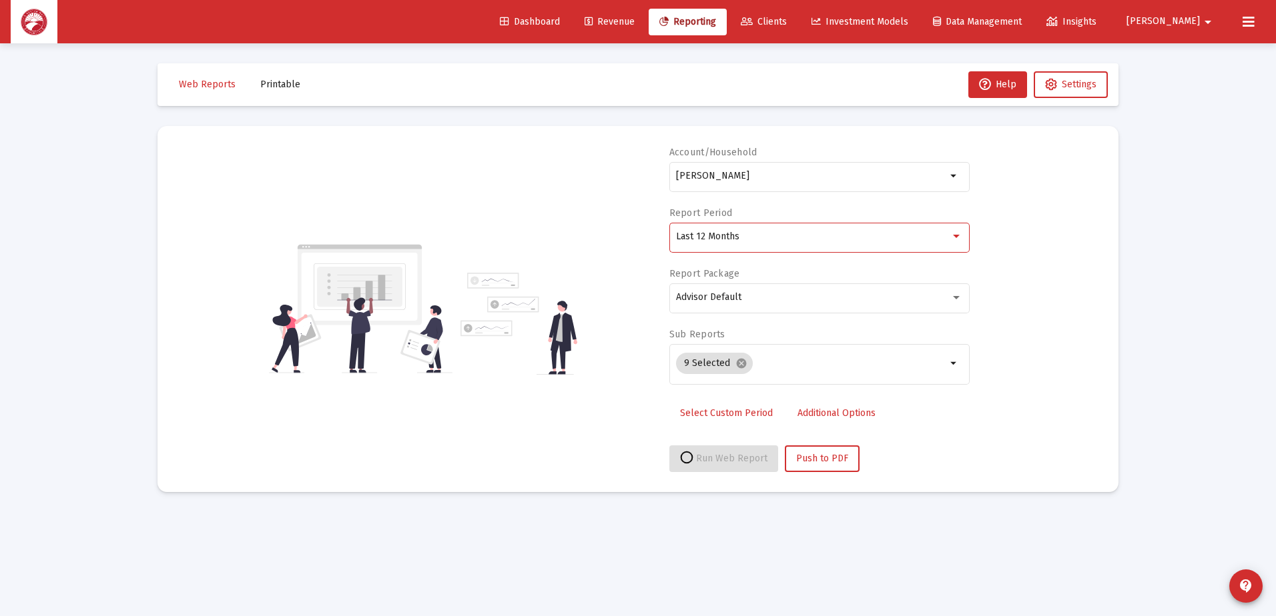
select select "View all"
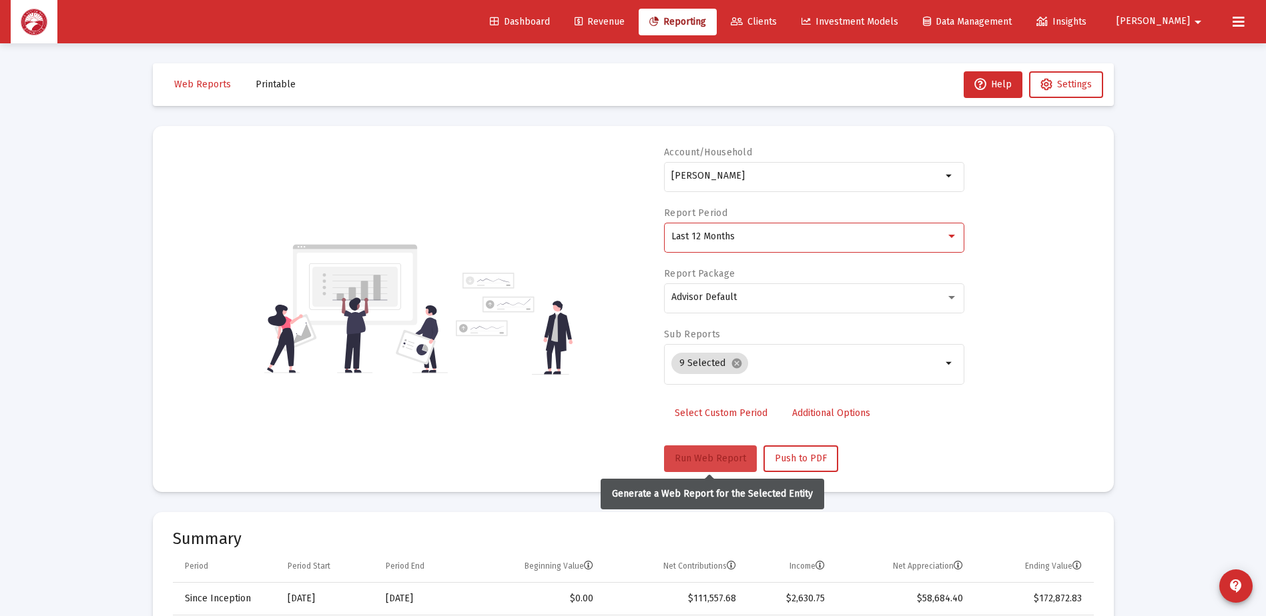
click at [720, 462] on span "Run Web Report" at bounding box center [710, 458] width 71 height 11
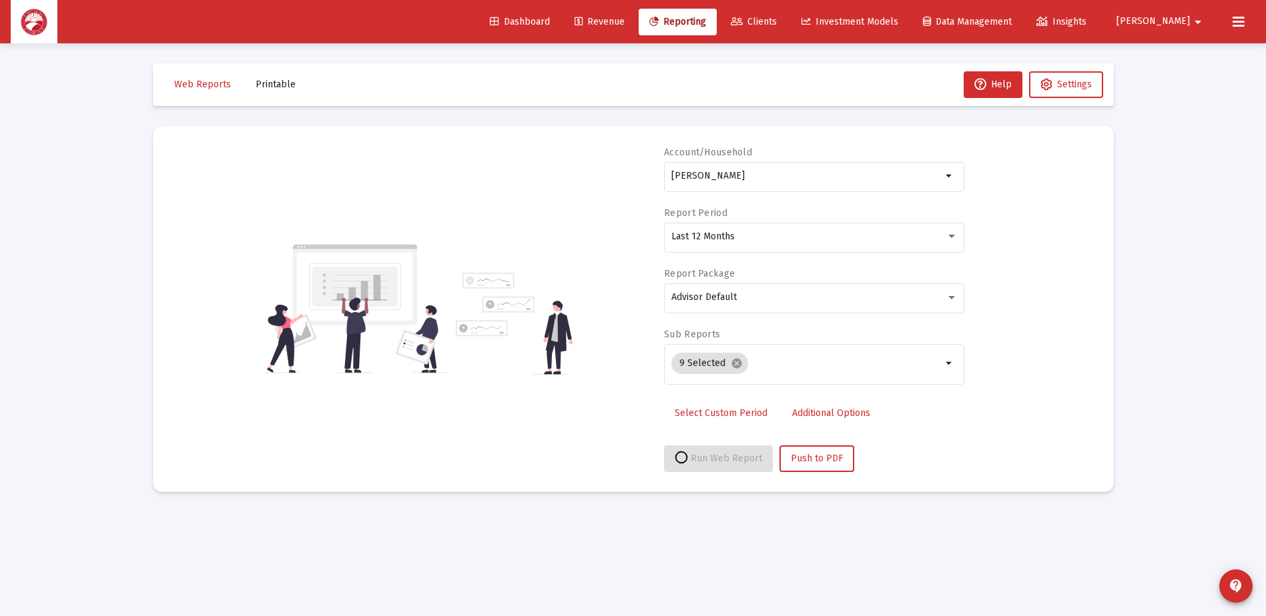
select select "View all"
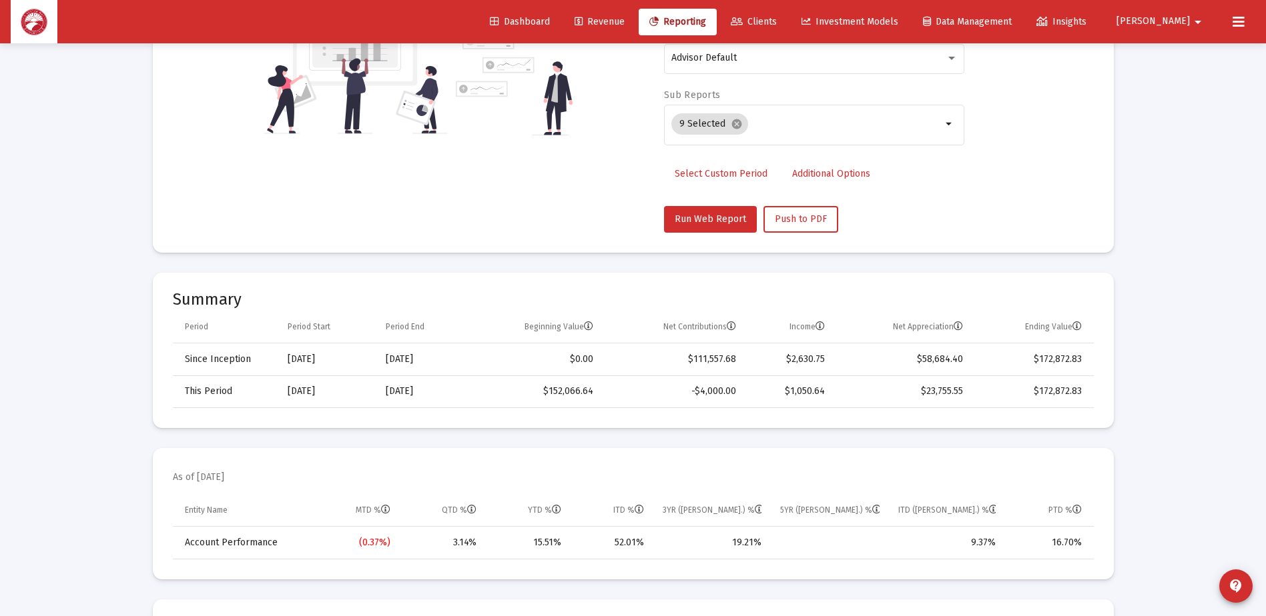
scroll to position [267, 0]
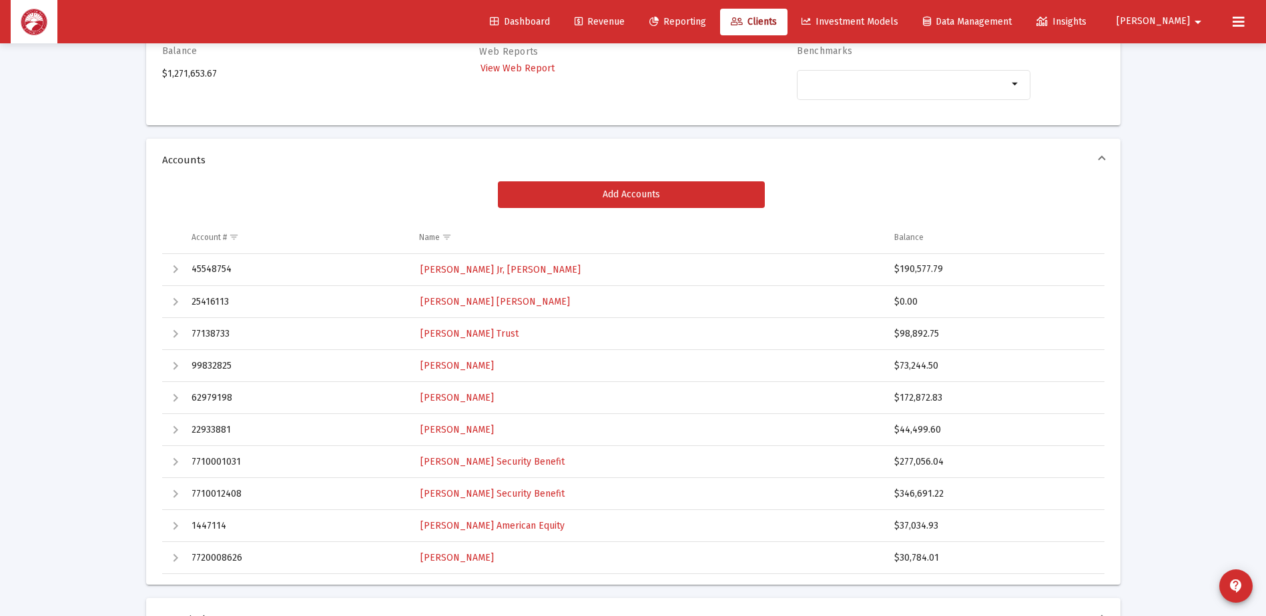
scroll to position [177, 0]
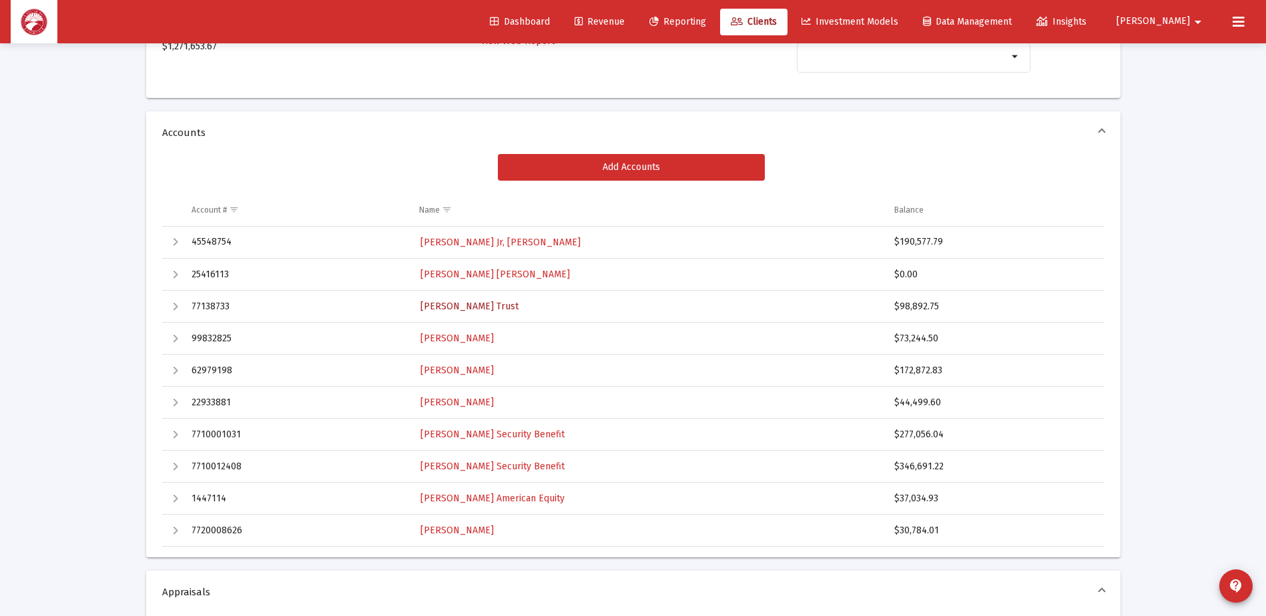
click at [466, 306] on span "[PERSON_NAME] Trust" at bounding box center [469, 306] width 98 height 11
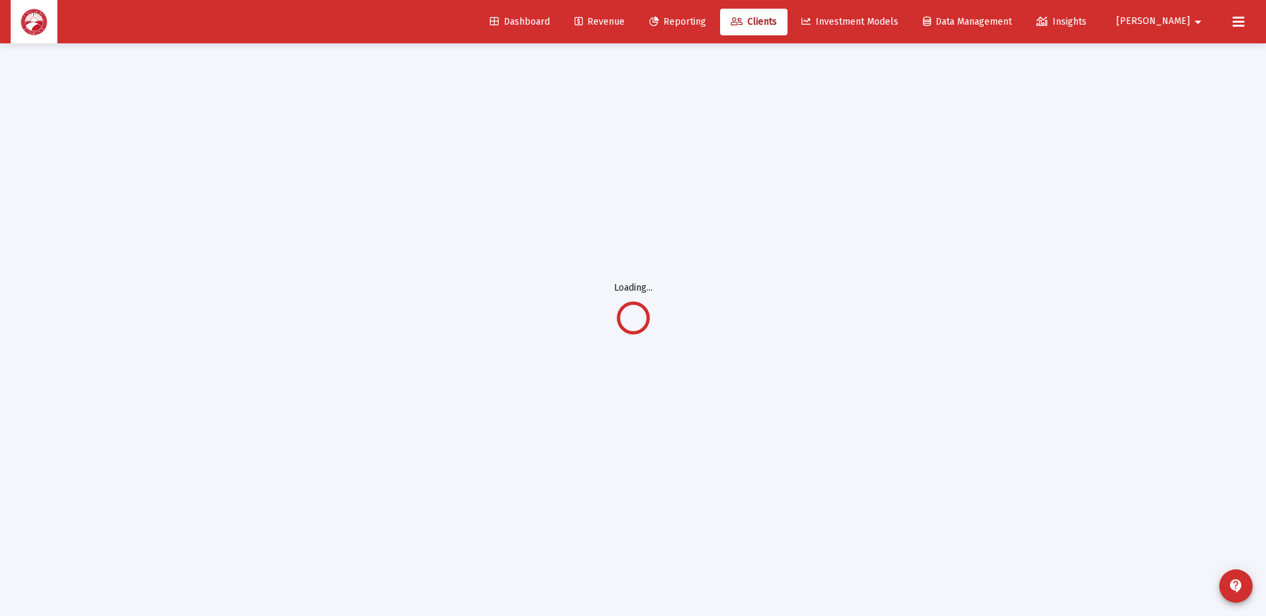
scroll to position [43, 0]
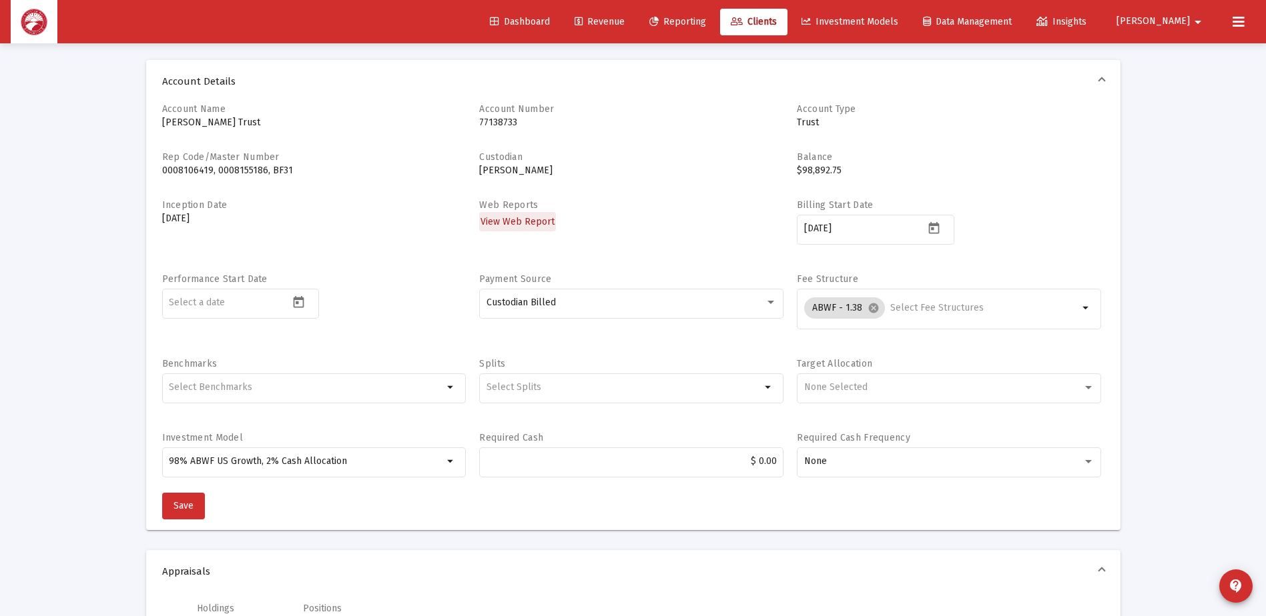
click at [525, 220] on span "View Web Report" at bounding box center [517, 221] width 74 height 11
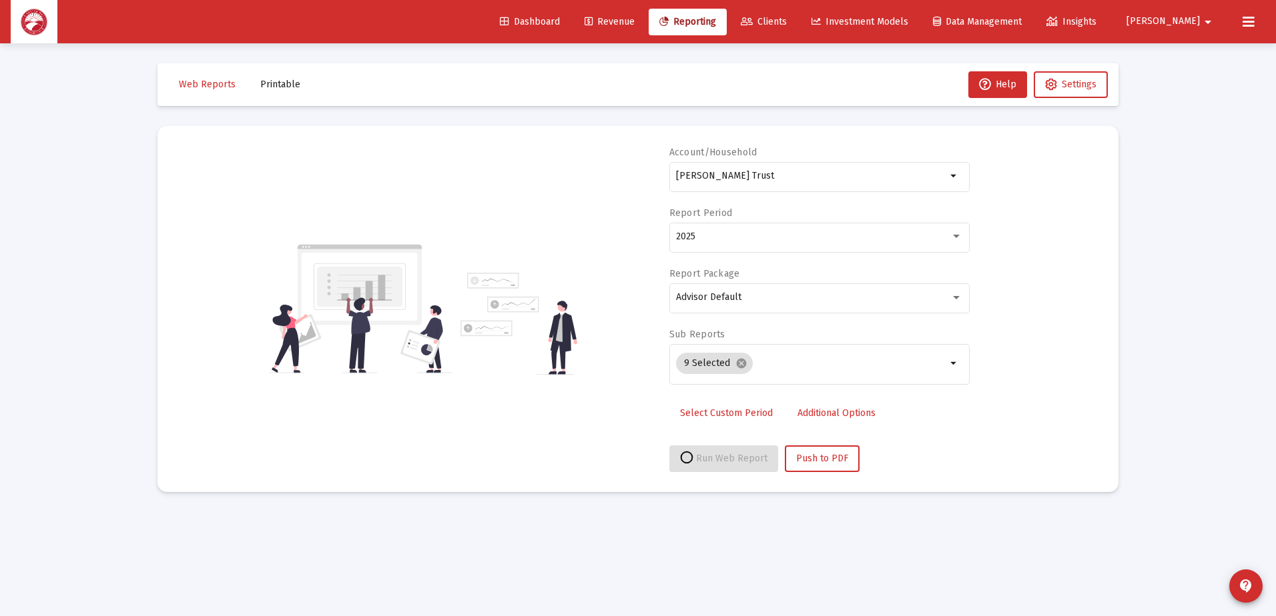
select select "View all"
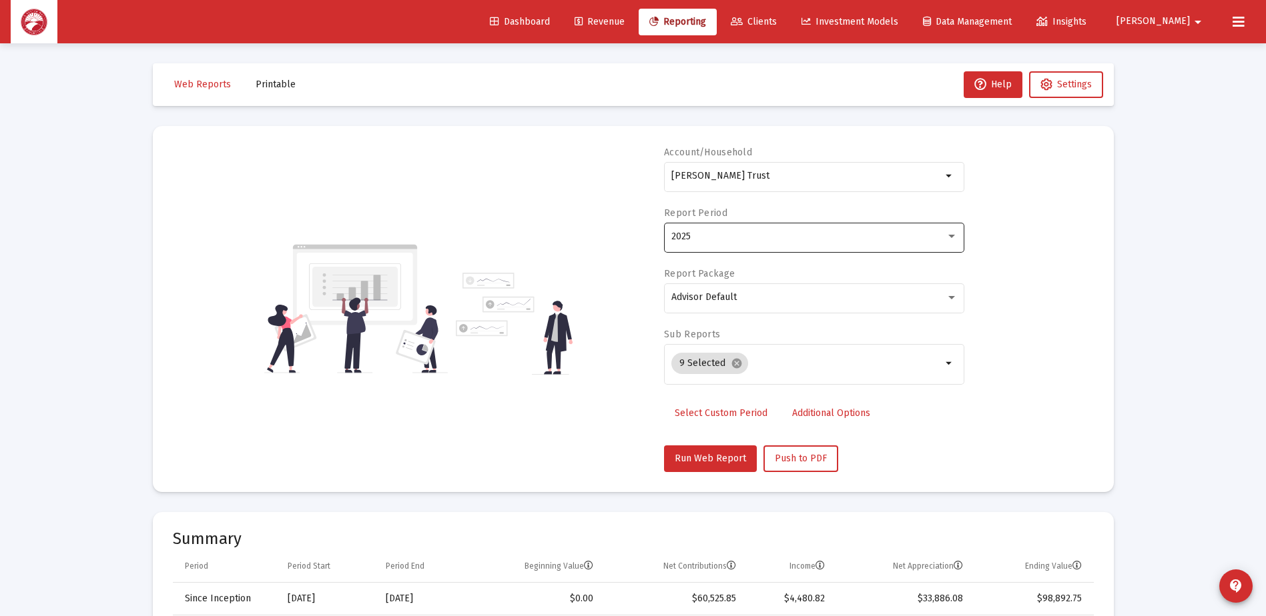
click at [717, 226] on div "2025" at bounding box center [814, 236] width 286 height 33
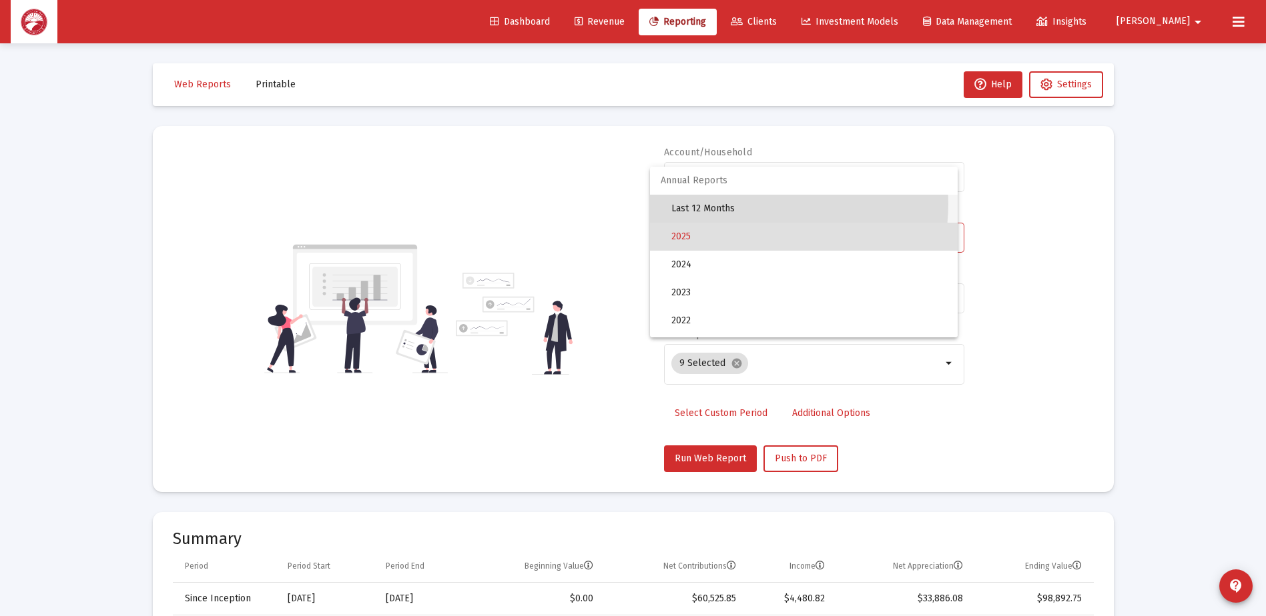
click at [741, 203] on span "Last 12 Months" at bounding box center [809, 209] width 276 height 28
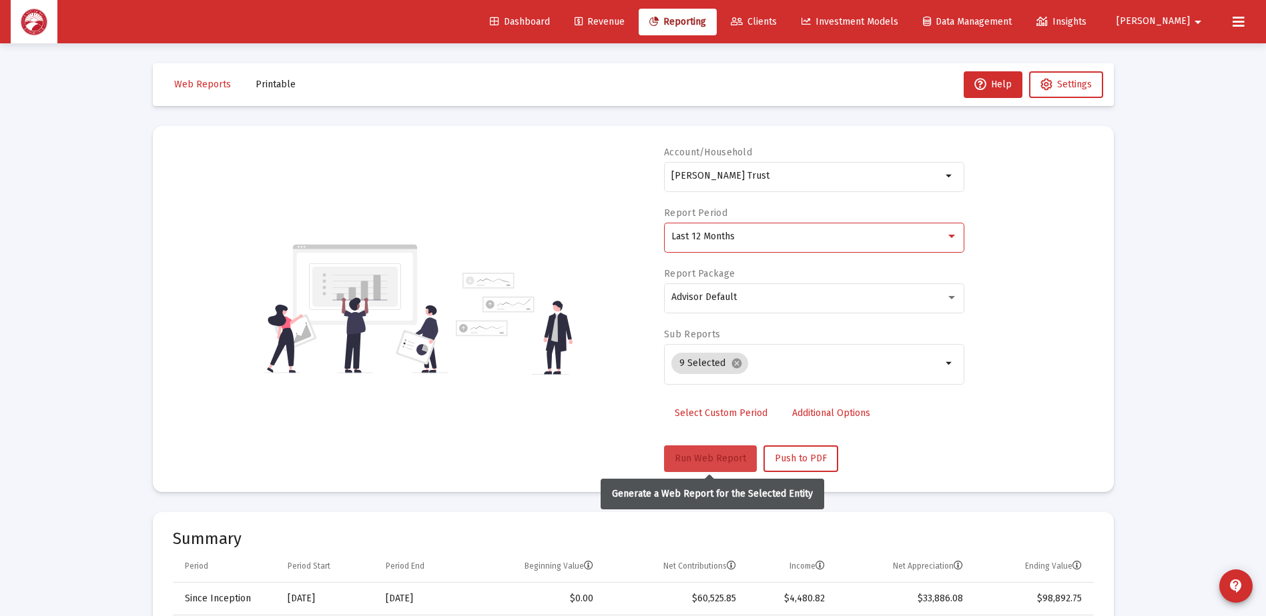
click at [685, 457] on span "Run Web Report" at bounding box center [710, 458] width 71 height 11
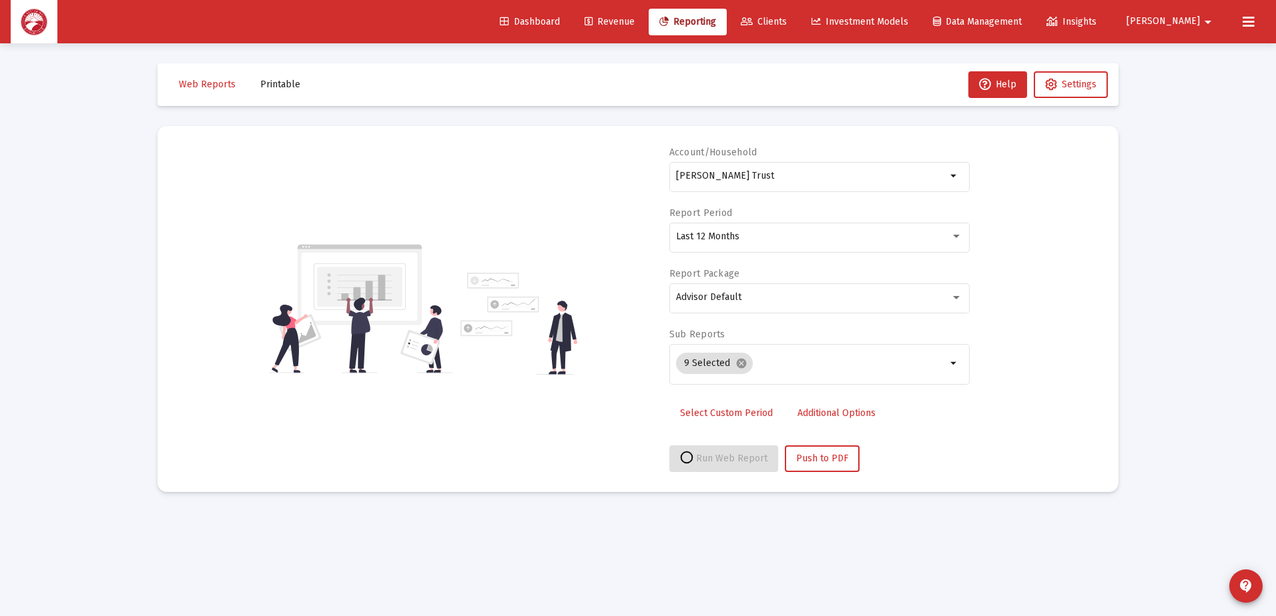
select select "View all"
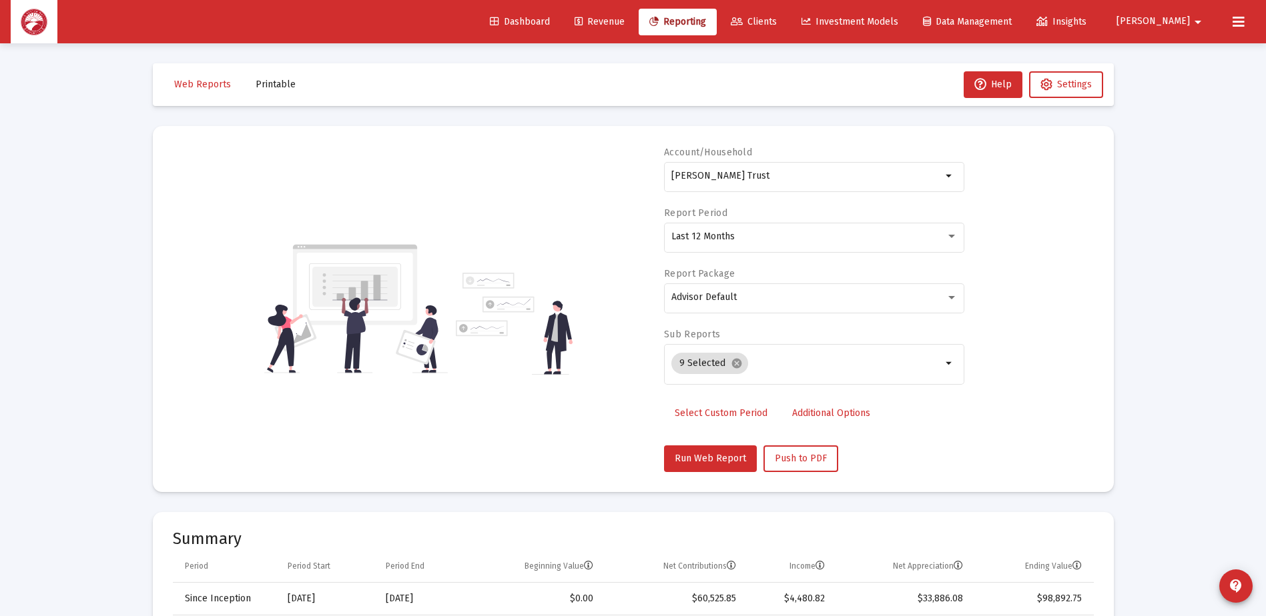
scroll to position [43, 0]
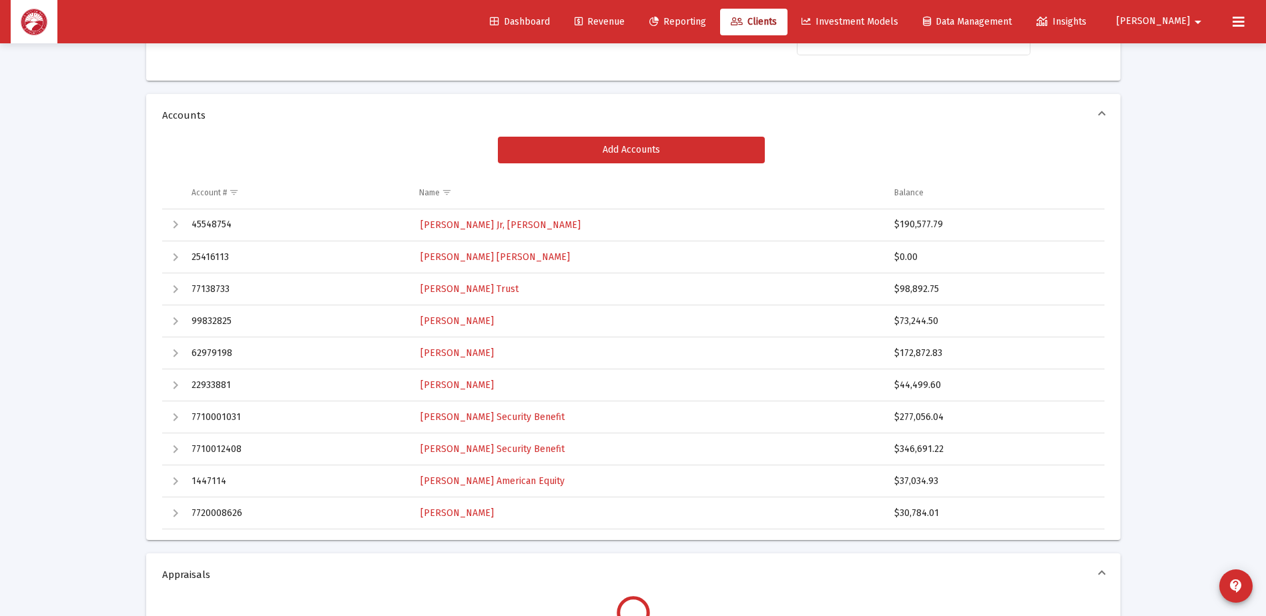
scroll to position [177, 0]
